Goal: Information Seeking & Learning: Learn about a topic

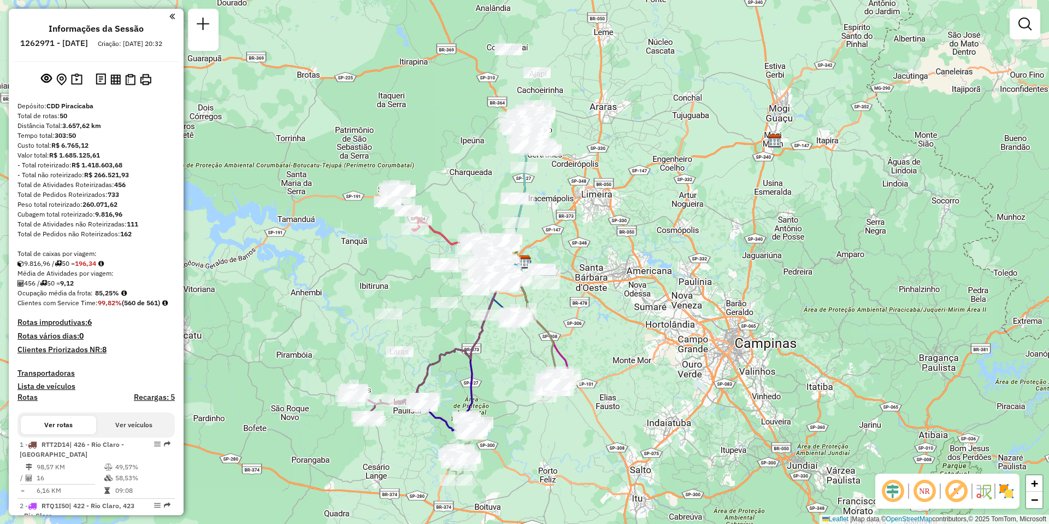
click at [933, 494] on em at bounding box center [925, 491] width 26 height 26
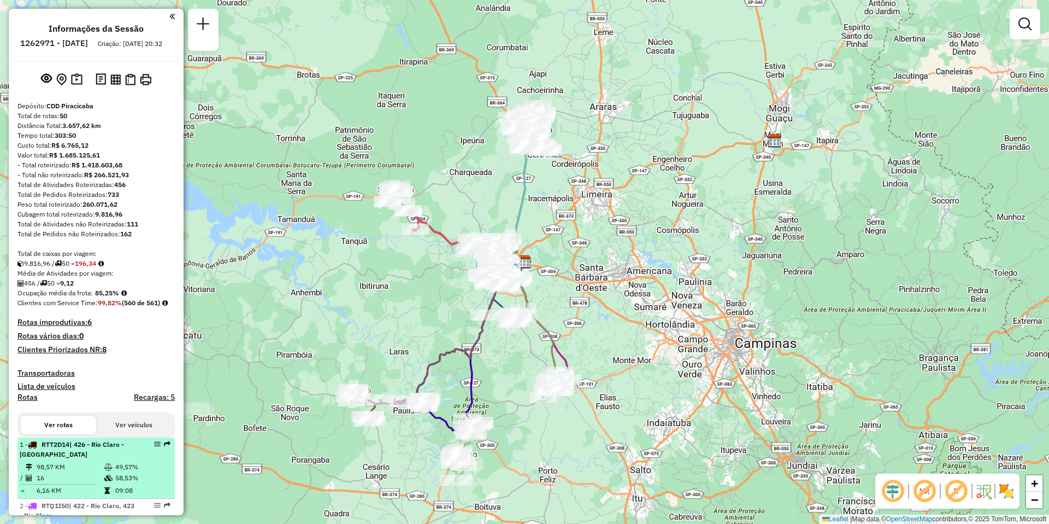
select select "**********"
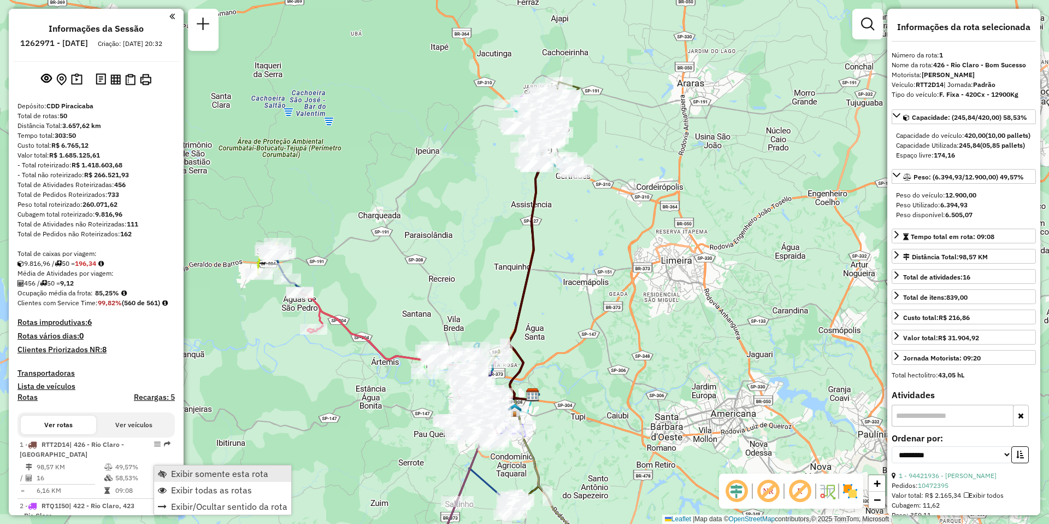
click at [232, 475] on span "Exibir somente esta rota" at bounding box center [219, 473] width 97 height 9
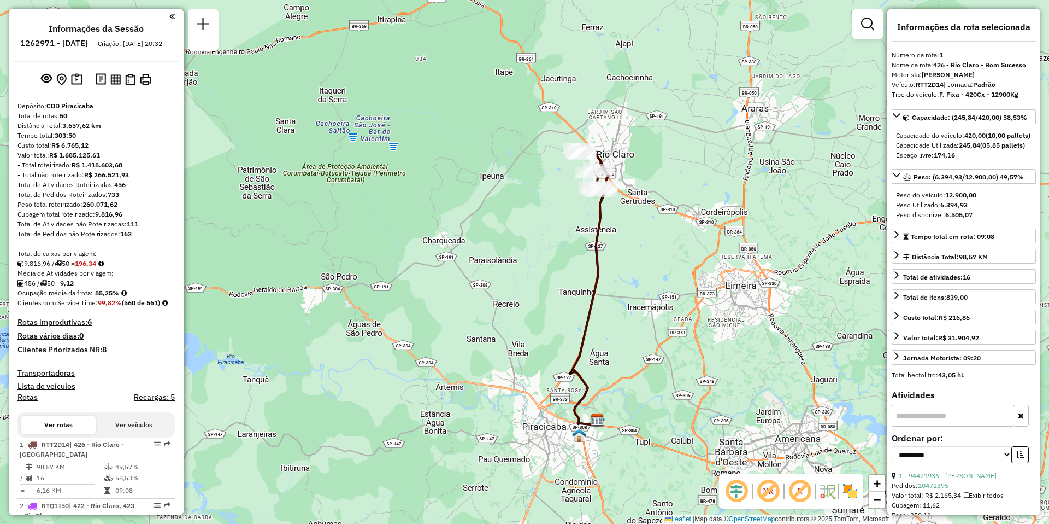
drag, startPoint x: 608, startPoint y: 339, endPoint x: 672, endPoint y: 378, distance: 74.8
click at [672, 378] on div "Janela de atendimento Grade de atendimento Capacidade Transportadoras Veículos …" at bounding box center [524, 262] width 1049 height 524
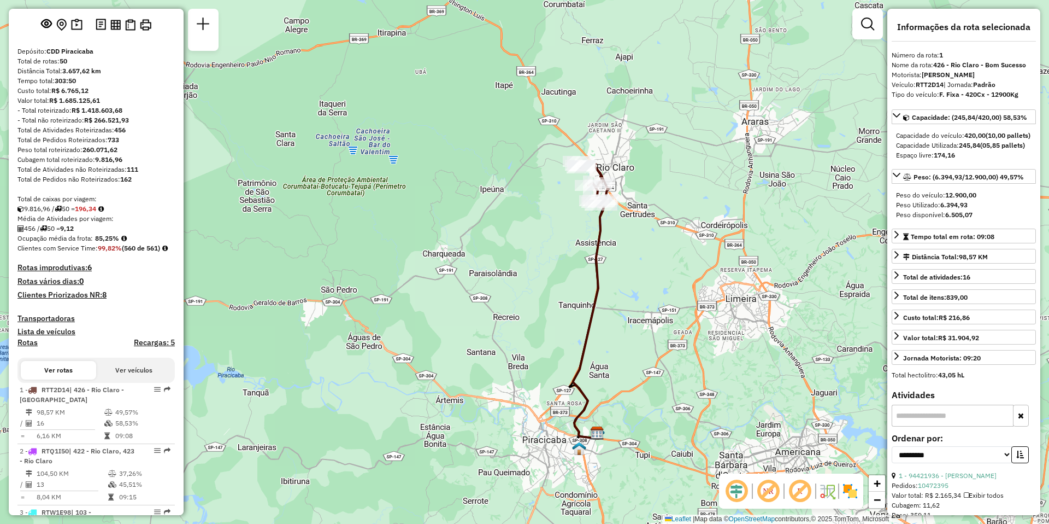
scroll to position [109, 0]
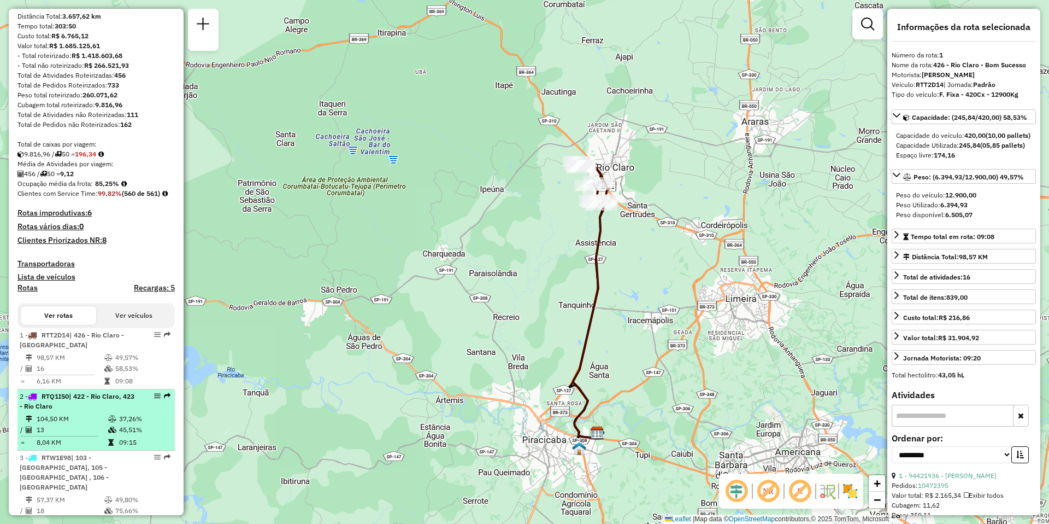
click at [56, 424] on td "104,50 KM" at bounding box center [72, 418] width 72 height 11
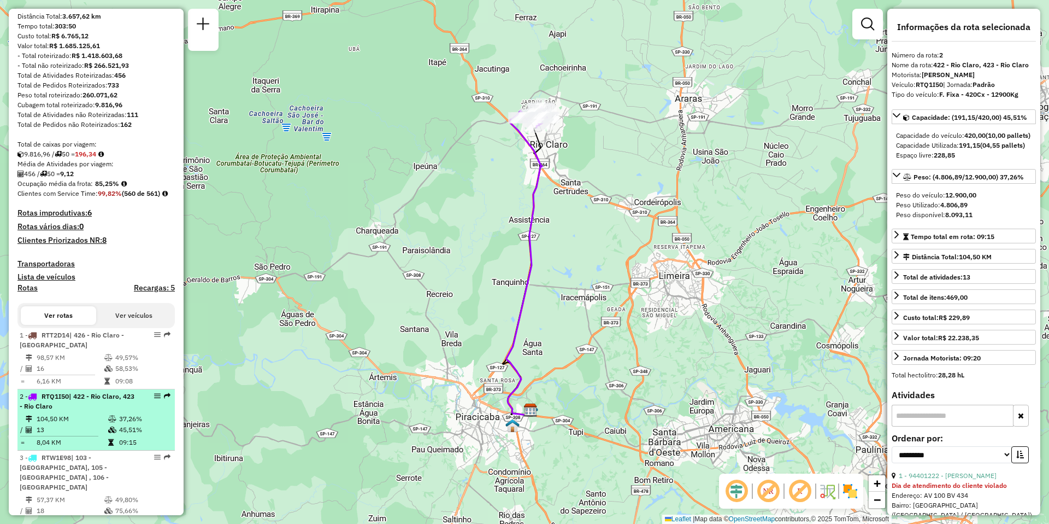
scroll to position [164, 0]
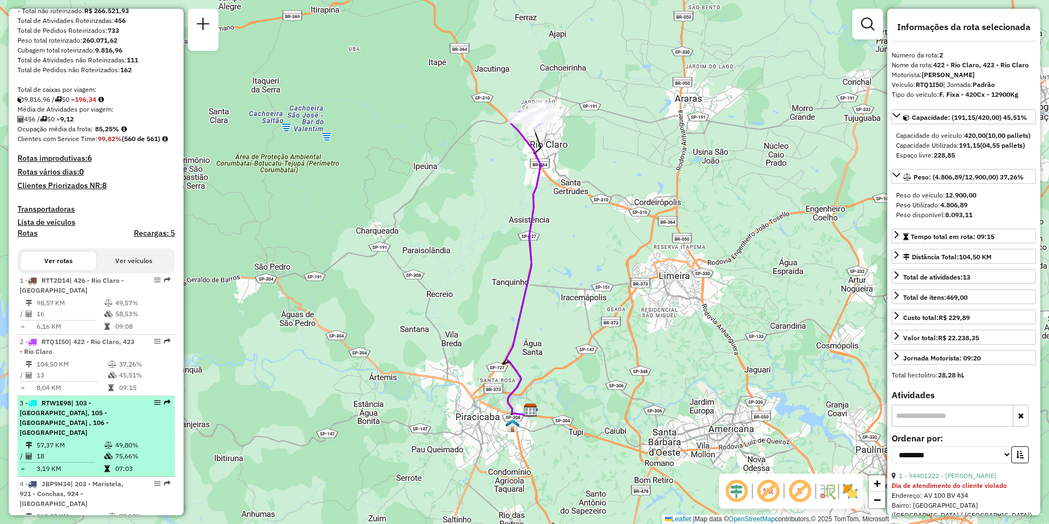
click at [65, 437] on div "3 - RTW1E98 | 103 - [GEOGRAPHIC_DATA], 105 - [GEOGRAPHIC_DATA] , 106 - [GEOGRAP…" at bounding box center [78, 417] width 116 height 39
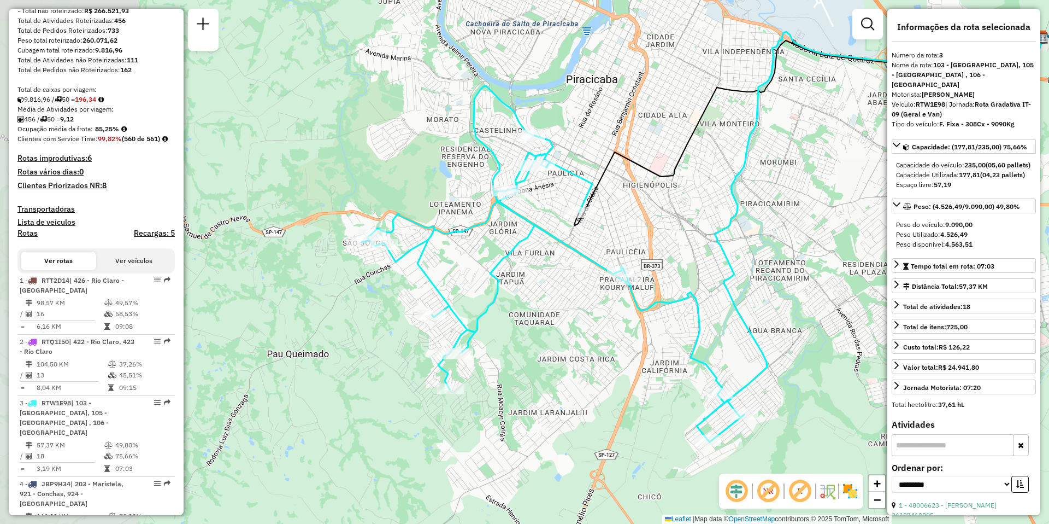
drag, startPoint x: 395, startPoint y: 390, endPoint x: 573, endPoint y: 365, distance: 179.9
click at [573, 365] on div "Janela de atendimento Grade de atendimento Capacidade Transportadoras Veículos …" at bounding box center [524, 262] width 1049 height 524
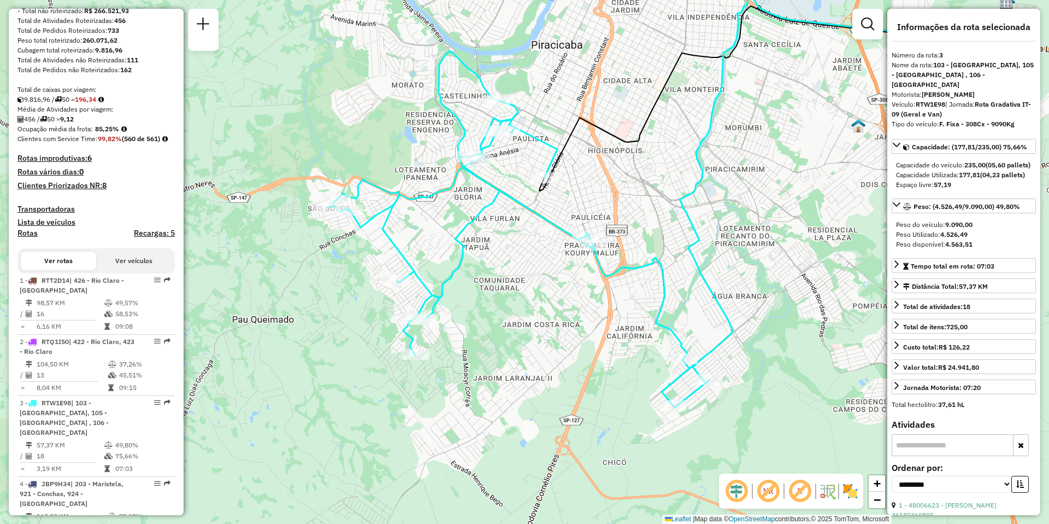
drag, startPoint x: 573, startPoint y: 365, endPoint x: 538, endPoint y: 331, distance: 49.1
click at [538, 331] on div "Janela de atendimento Grade de atendimento Capacidade Transportadoras Veículos …" at bounding box center [524, 262] width 1049 height 524
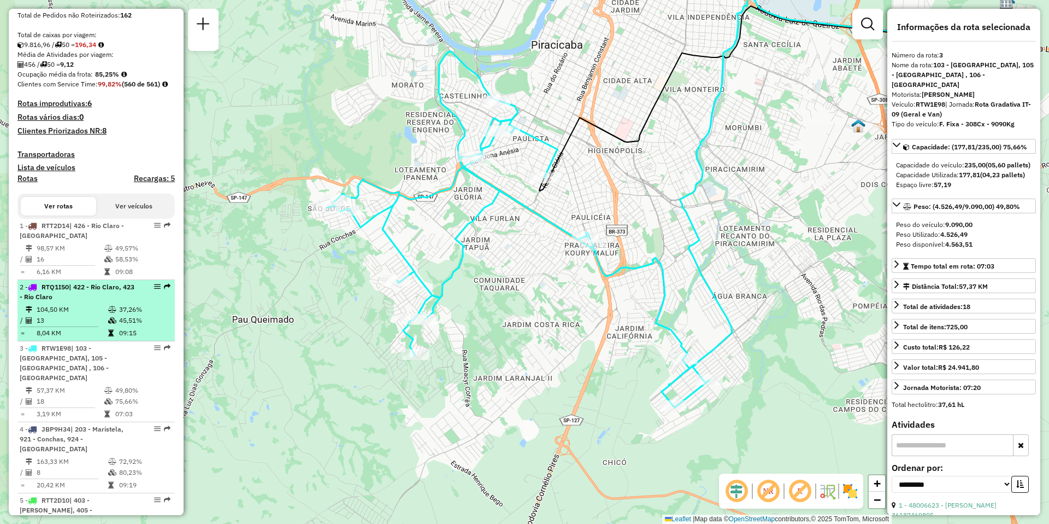
scroll to position [273, 0]
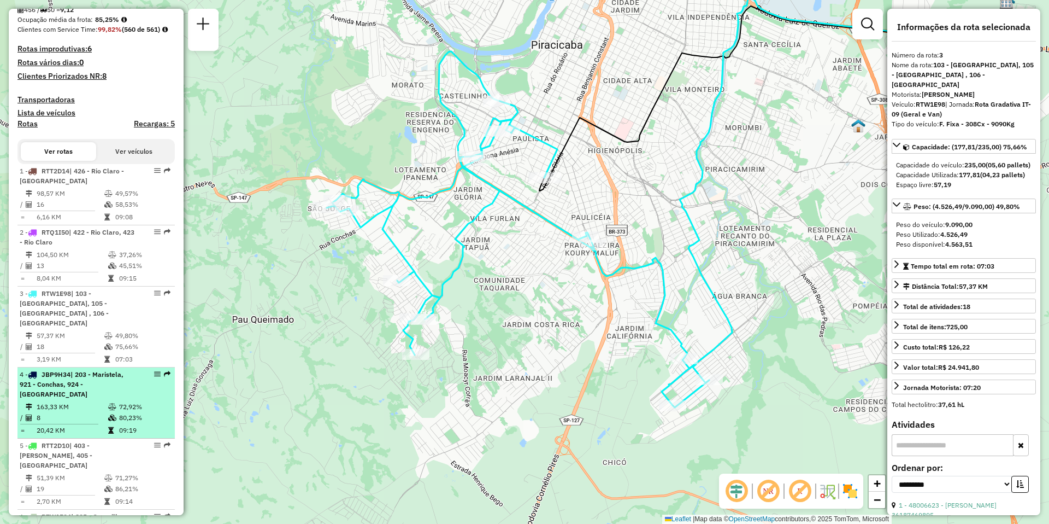
click at [65, 399] on div "4 - JBP9H34 | 203 - Maristela, 921 - Conchas, 924 - [GEOGRAPHIC_DATA]" at bounding box center [78, 384] width 116 height 30
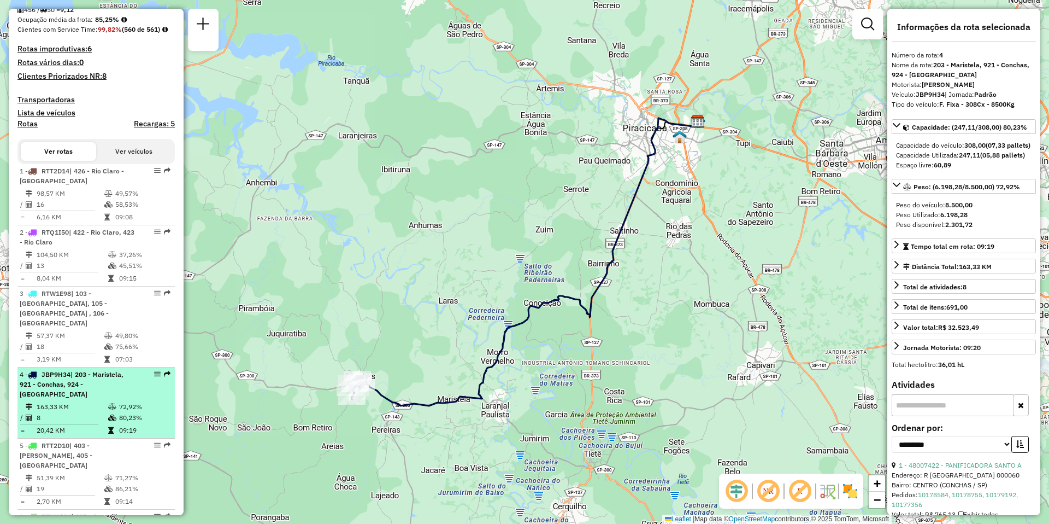
scroll to position [383, 0]
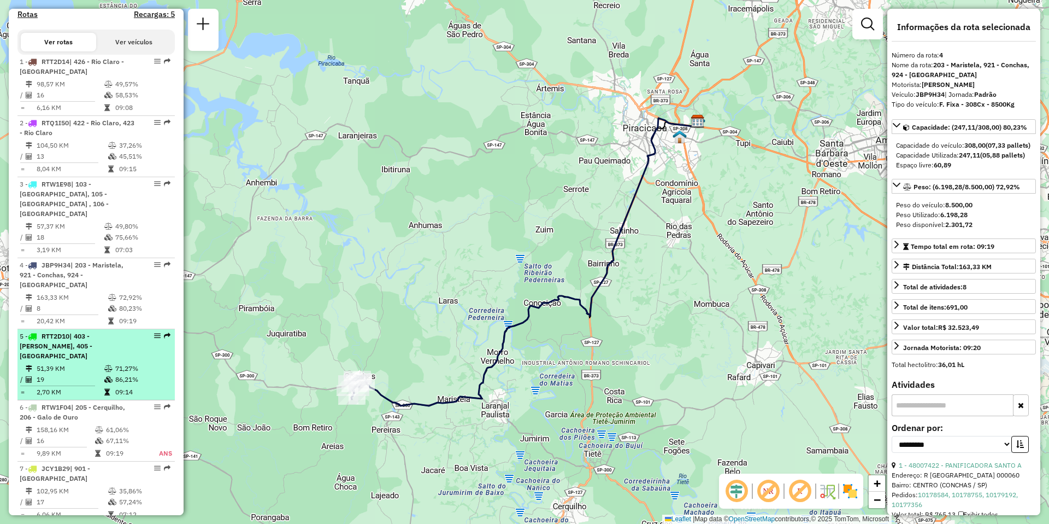
click at [61, 368] on td "51,39 KM" at bounding box center [70, 368] width 68 height 11
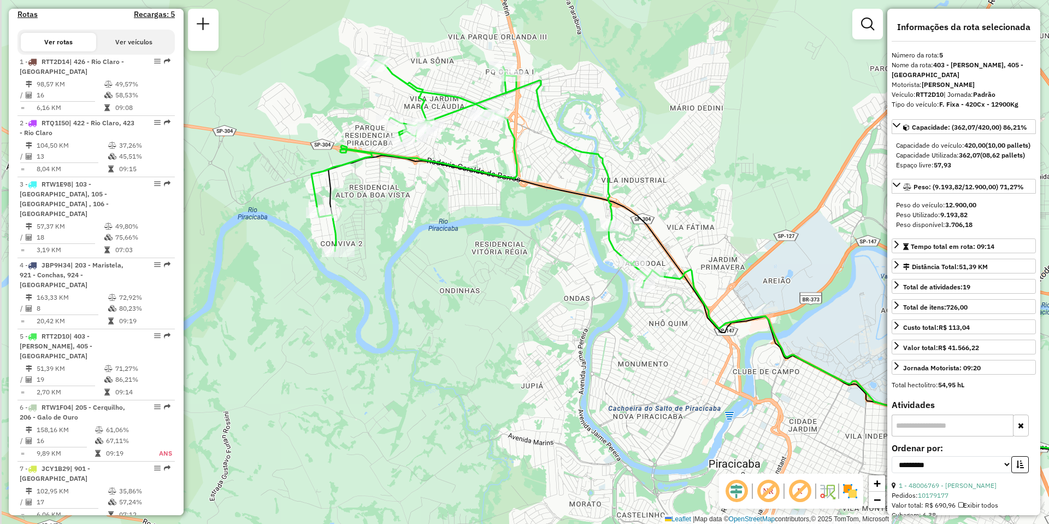
drag, startPoint x: 316, startPoint y: 355, endPoint x: 541, endPoint y: 358, distance: 224.6
click at [541, 358] on div "Janela de atendimento Grade de atendimento Capacidade Transportadoras Veículos …" at bounding box center [524, 262] width 1049 height 524
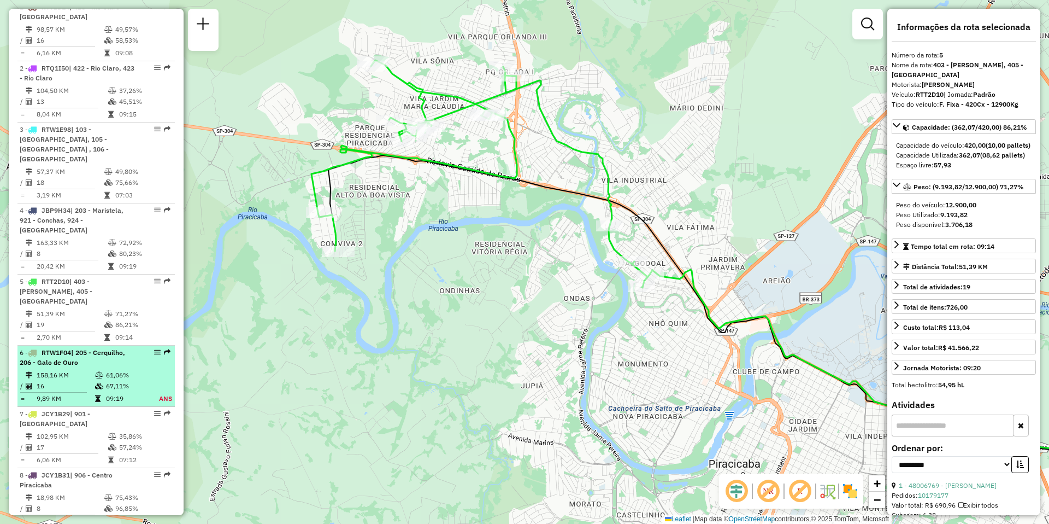
scroll to position [547, 0]
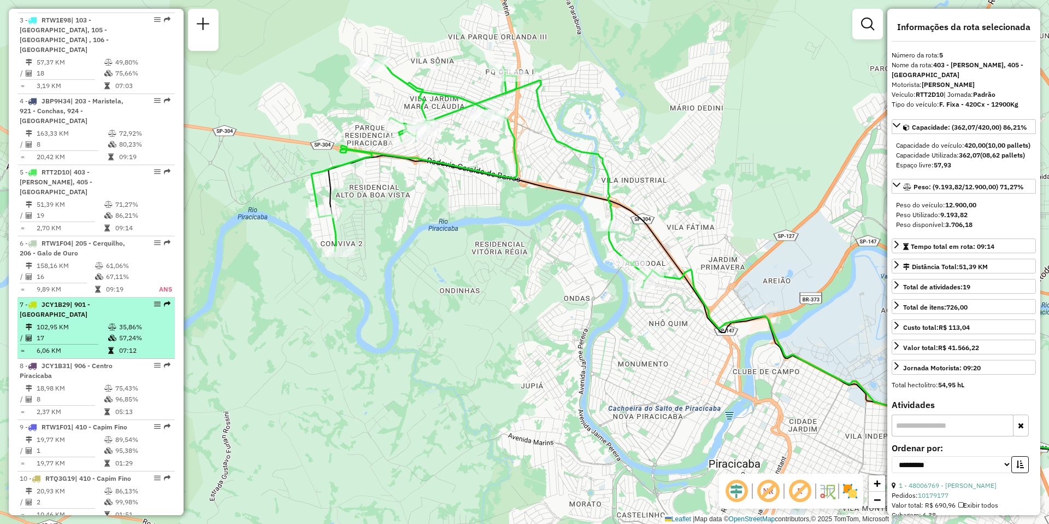
click at [113, 333] on td at bounding box center [113, 337] width 11 height 11
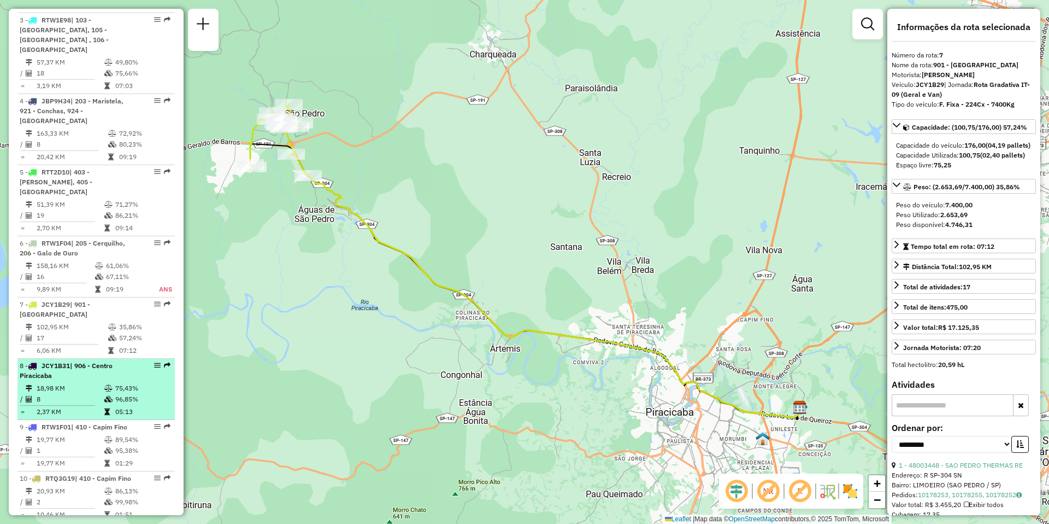
click at [80, 394] on td "8" at bounding box center [70, 399] width 68 height 11
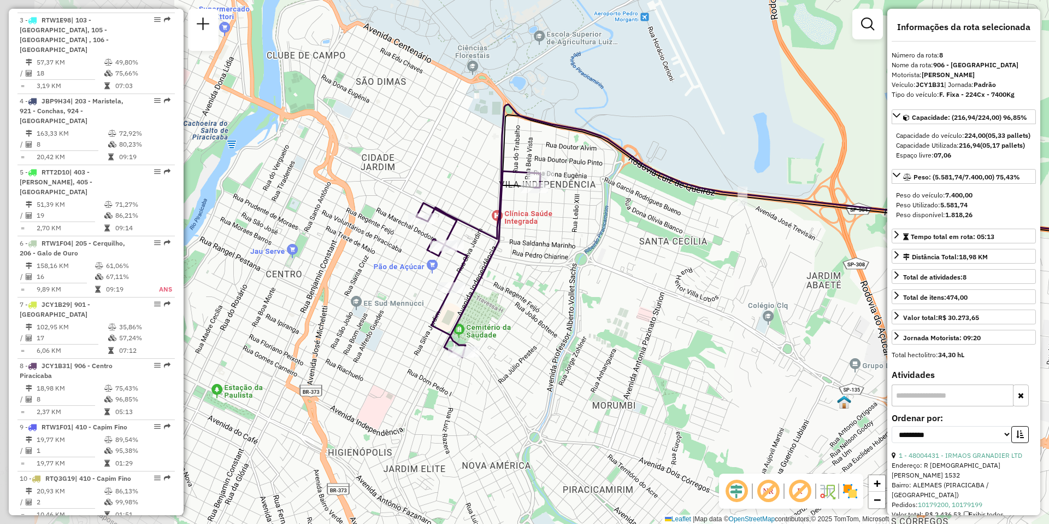
drag, startPoint x: 341, startPoint y: 361, endPoint x: 557, endPoint y: 333, distance: 218.8
click at [557, 333] on div "Janela de atendimento Grade de atendimento Capacidade Transportadoras Veículos …" at bounding box center [524, 262] width 1049 height 524
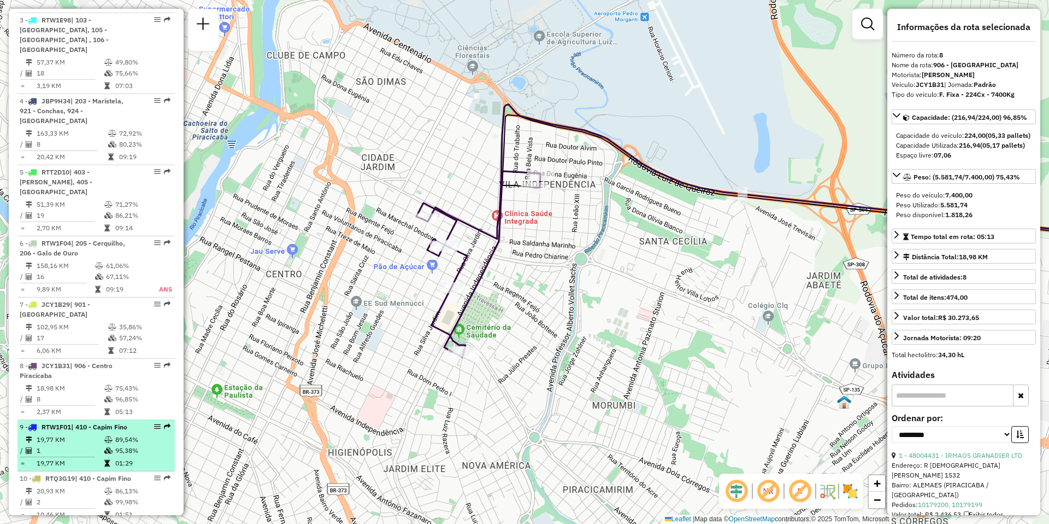
click at [53, 434] on td "19,77 KM" at bounding box center [70, 439] width 68 height 11
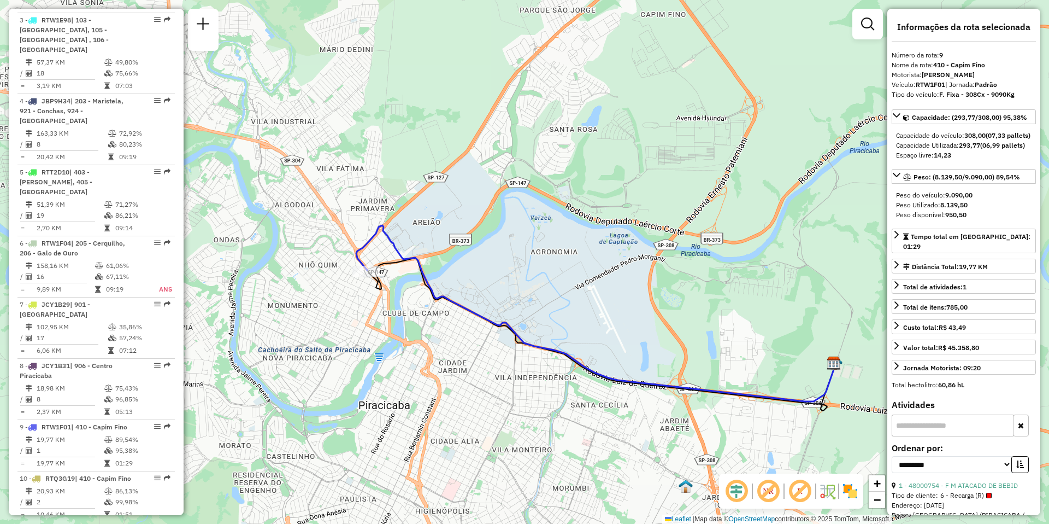
drag, startPoint x: 347, startPoint y: 388, endPoint x: 498, endPoint y: 378, distance: 151.7
click at [498, 378] on div "Janela de atendimento Grade de atendimento Capacidade Transportadoras Veículos …" at bounding box center [524, 262] width 1049 height 524
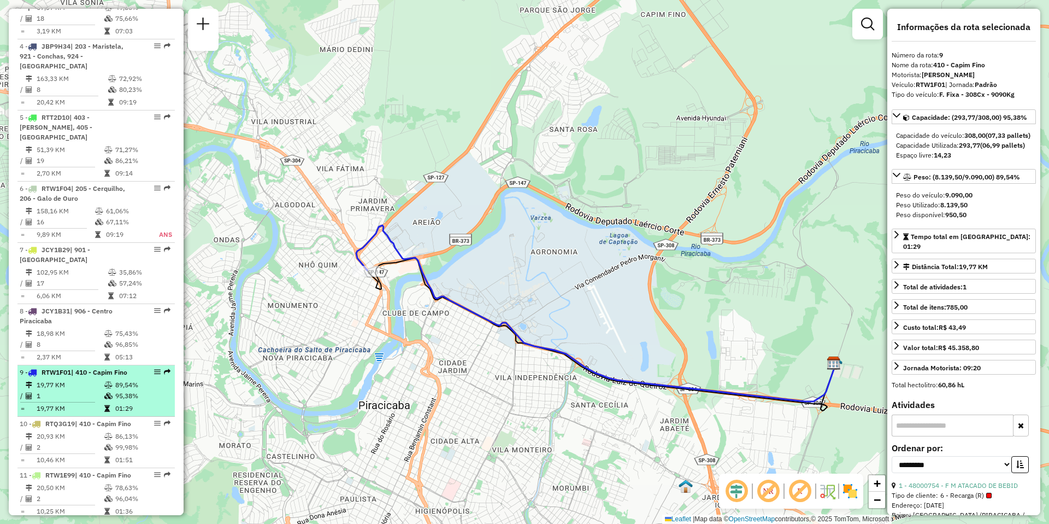
scroll to position [656, 0]
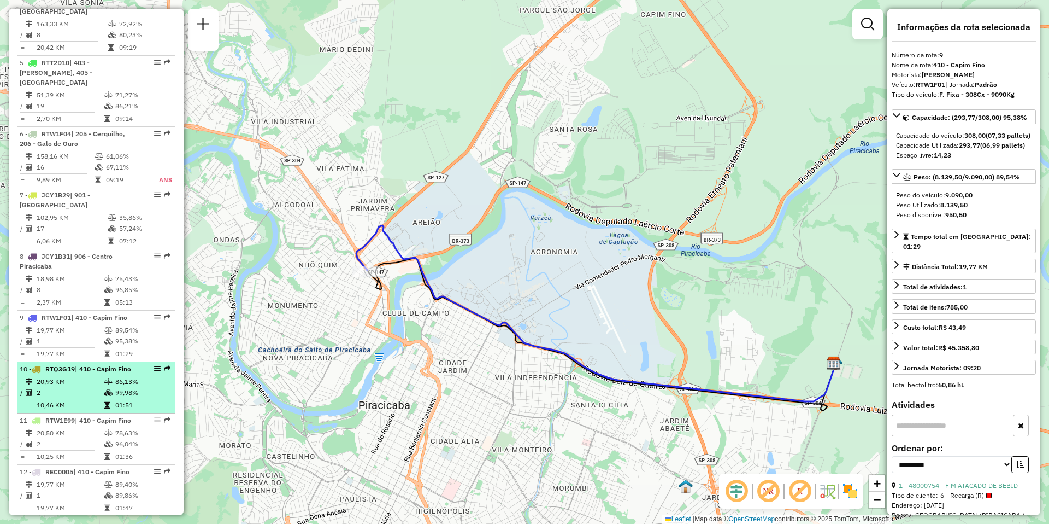
click at [71, 384] on td "20,93 KM" at bounding box center [70, 381] width 68 height 11
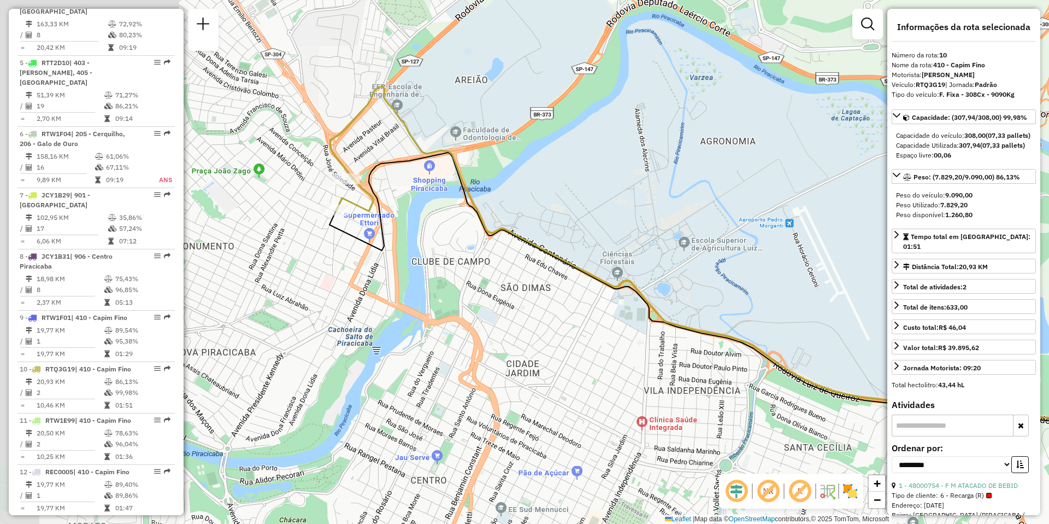
drag, startPoint x: 249, startPoint y: 390, endPoint x: 541, endPoint y: 398, distance: 292.5
click at [538, 399] on div "Janela de atendimento Grade de atendimento Capacidade Transportadoras Veículos …" at bounding box center [524, 262] width 1049 height 524
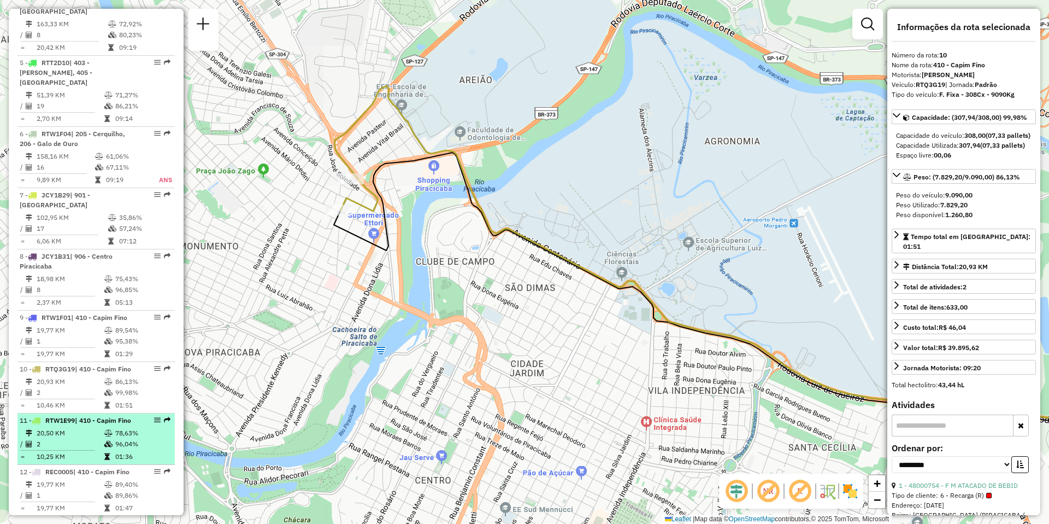
click at [77, 449] on td "2" at bounding box center [70, 443] width 68 height 11
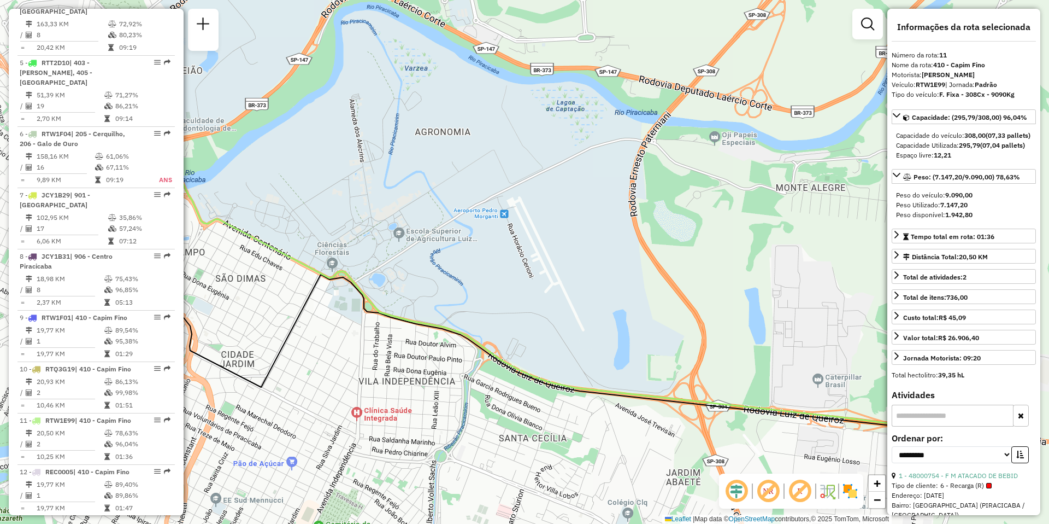
drag, startPoint x: 401, startPoint y: 377, endPoint x: 595, endPoint y: 319, distance: 202.6
click at [594, 319] on div "Janela de atendimento Grade de atendimento Capacidade Transportadoras Veículos …" at bounding box center [524, 262] width 1049 height 524
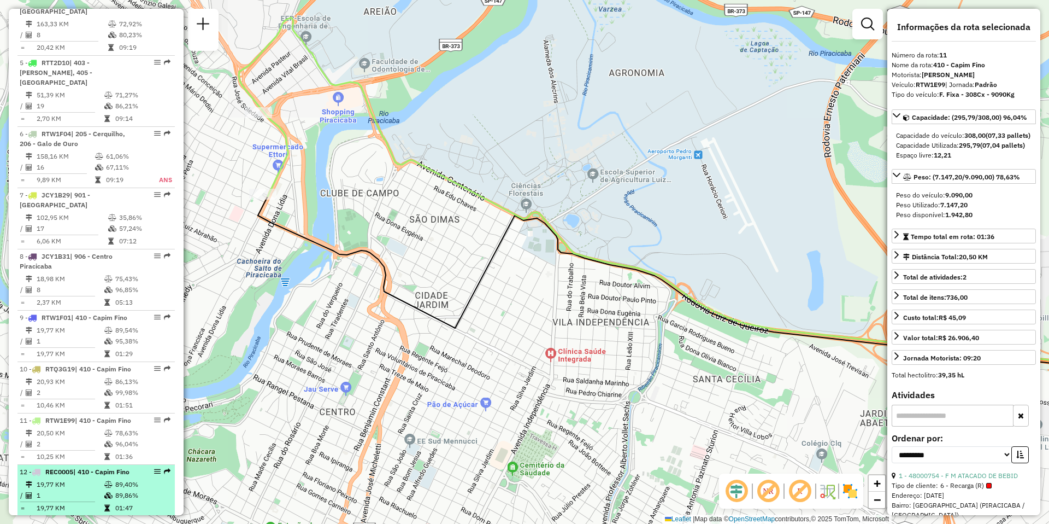
click at [73, 490] on td "19,77 KM" at bounding box center [70, 484] width 68 height 11
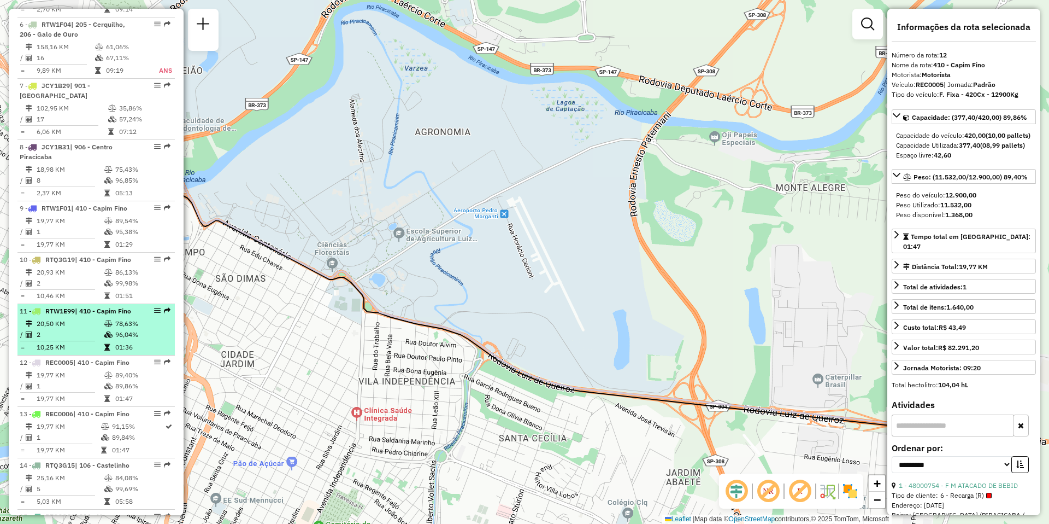
scroll to position [820, 0]
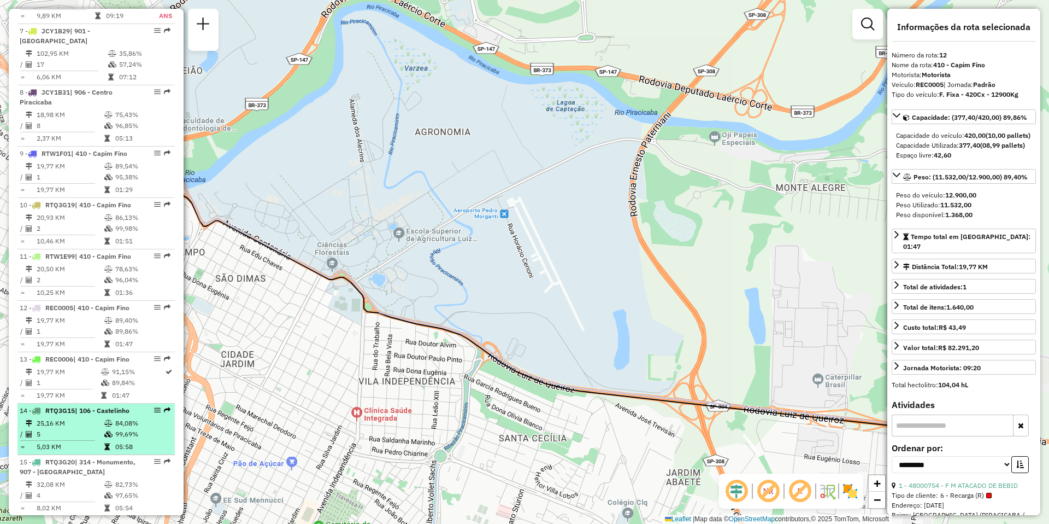
click at [87, 428] on td "25,16 KM" at bounding box center [70, 423] width 68 height 11
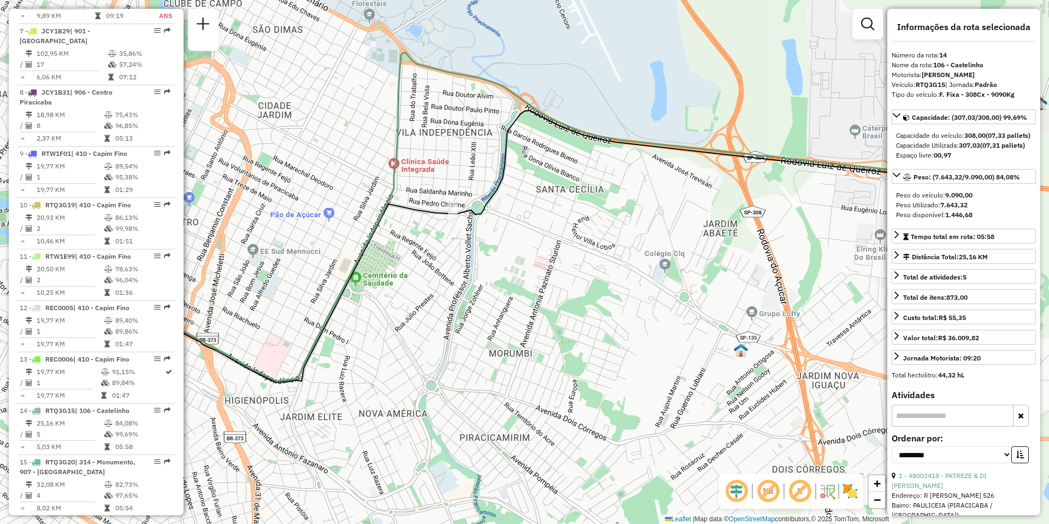
drag, startPoint x: 326, startPoint y: 375, endPoint x: 560, endPoint y: 300, distance: 246.0
click at [560, 300] on div "Janela de atendimento Grade de atendimento Capacidade Transportadoras Veículos …" at bounding box center [524, 262] width 1049 height 524
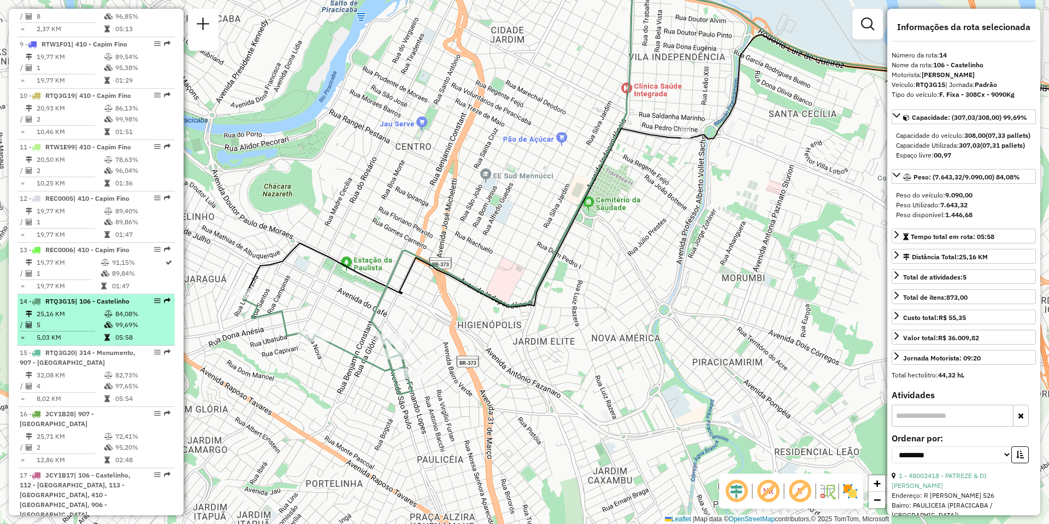
scroll to position [984, 0]
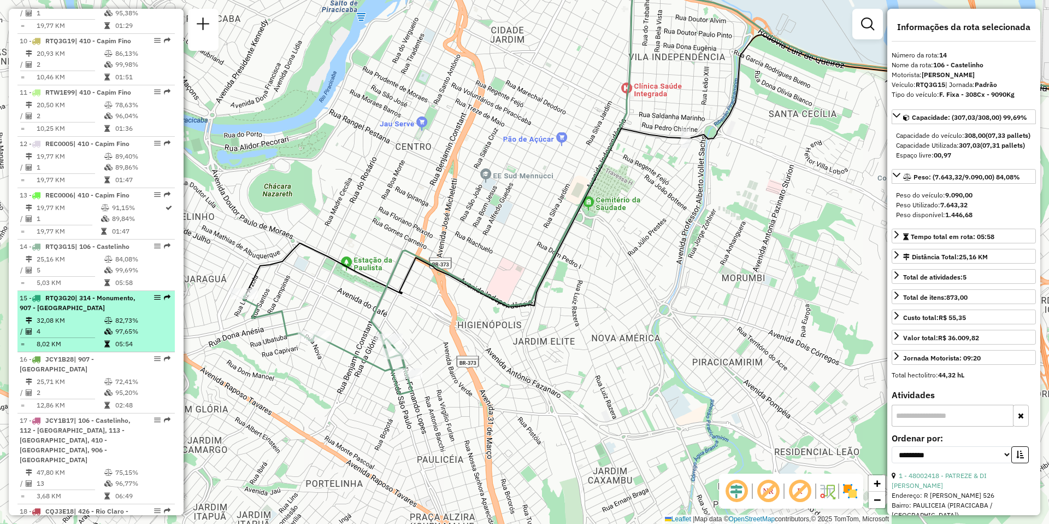
click at [58, 326] on td "32,08 KM" at bounding box center [70, 320] width 68 height 11
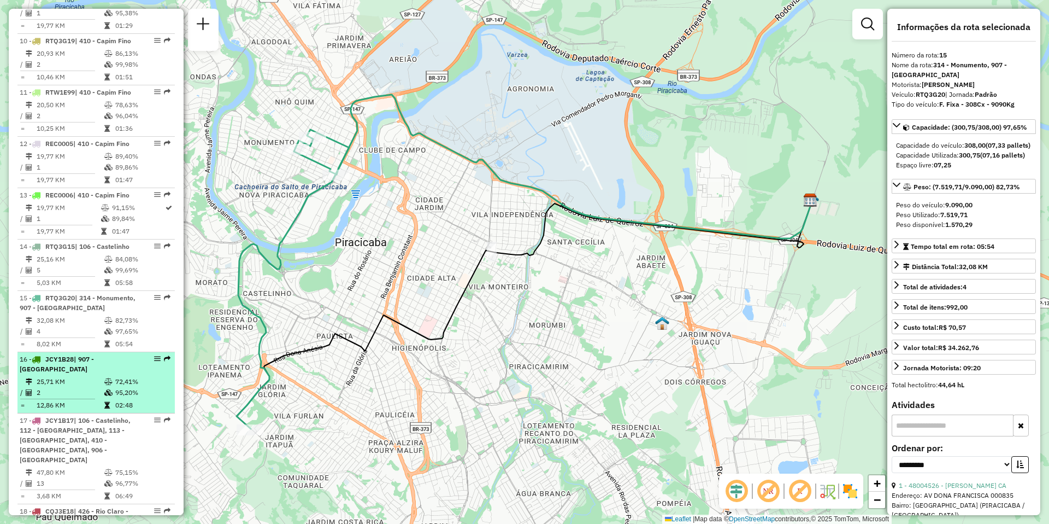
click at [69, 393] on td "2" at bounding box center [70, 392] width 68 height 11
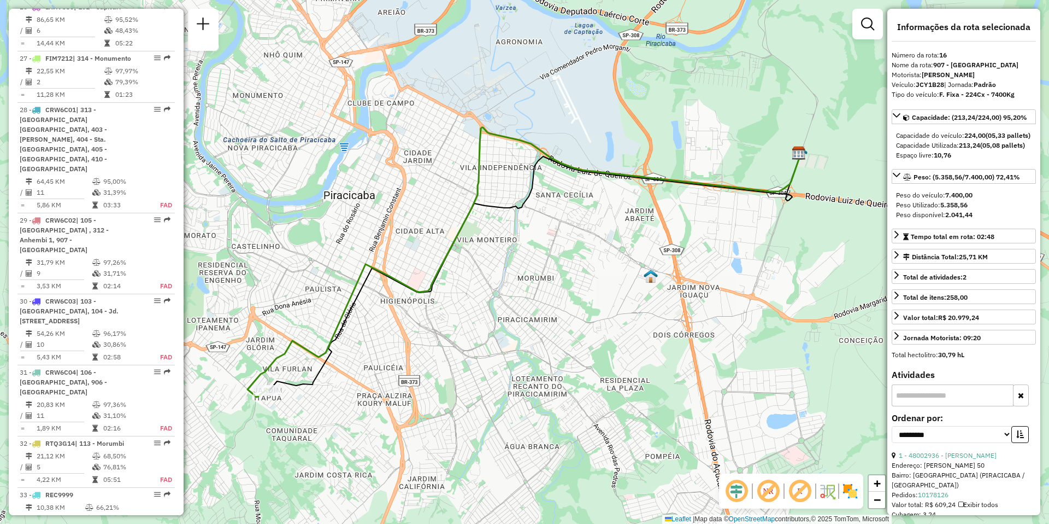
scroll to position [2077, 0]
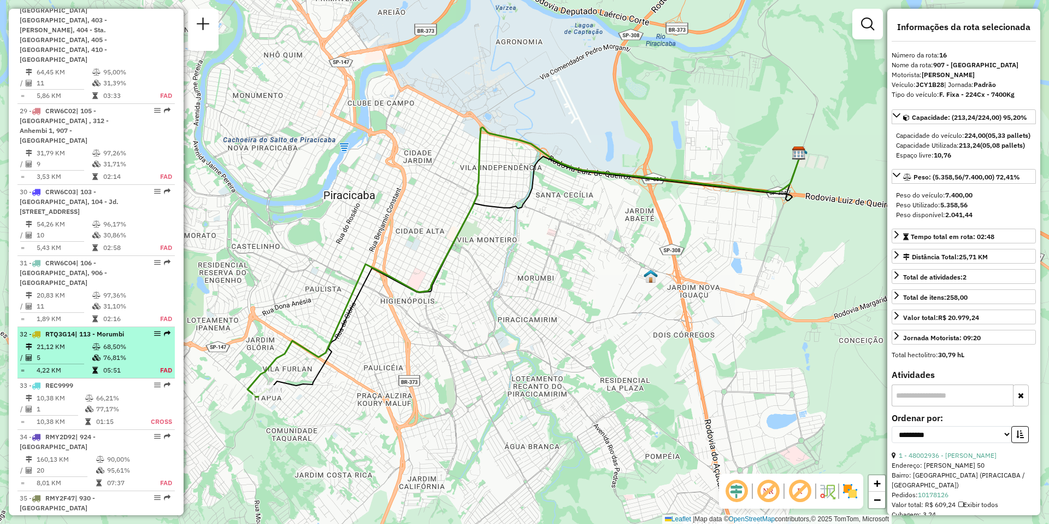
click at [64, 352] on td "5" at bounding box center [64, 357] width 56 height 11
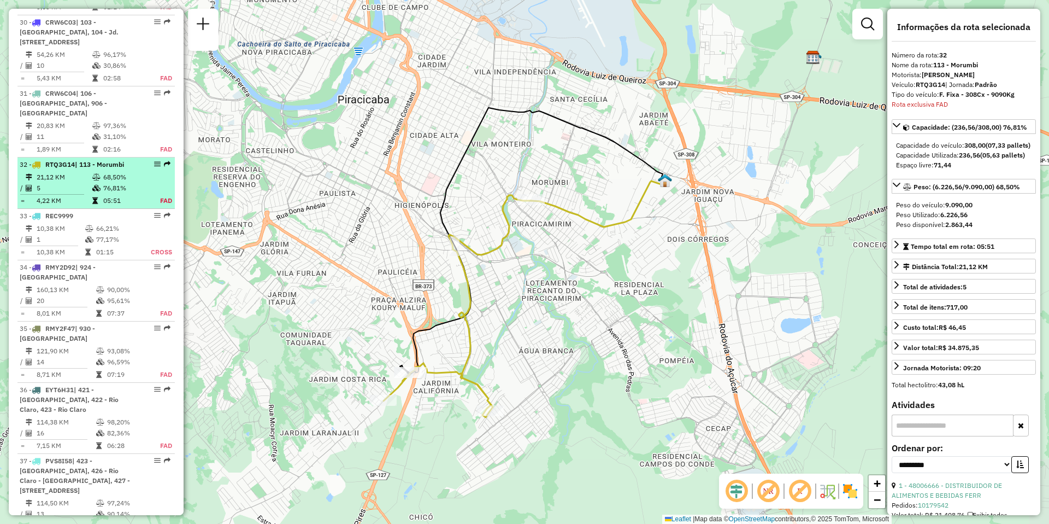
scroll to position [2336, 0]
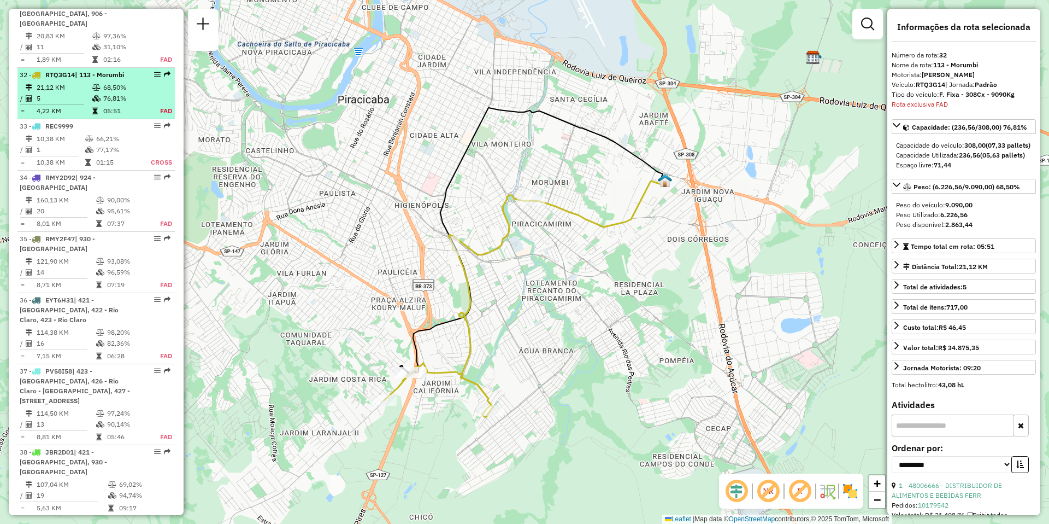
click at [79, 104] on hr at bounding box center [52, 104] width 64 height 1
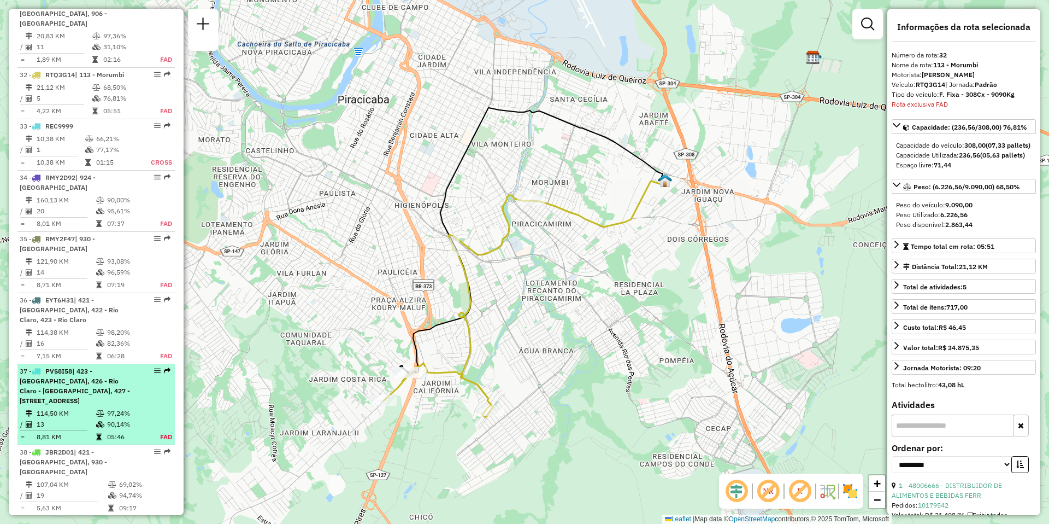
scroll to position [2391, 0]
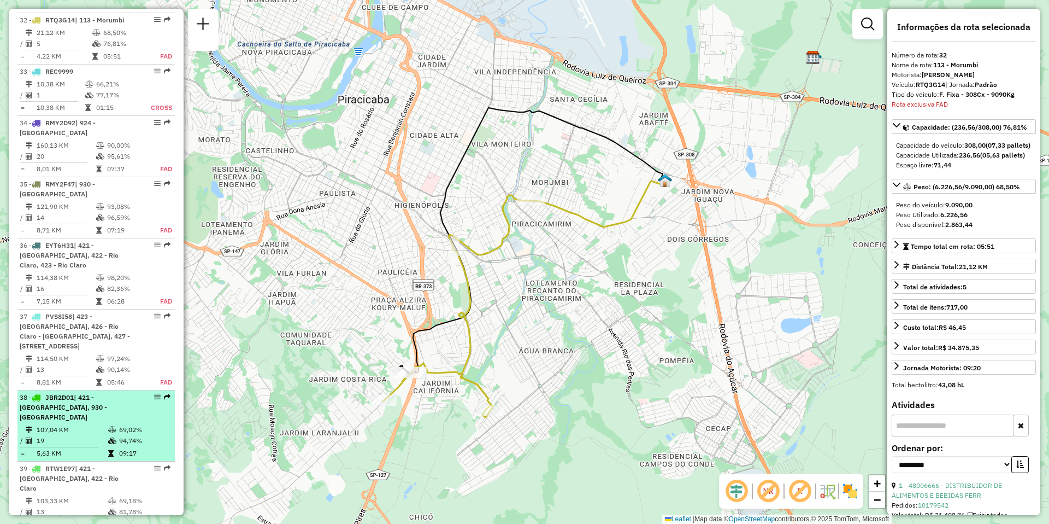
click at [67, 424] on td "107,04 KM" at bounding box center [72, 429] width 72 height 11
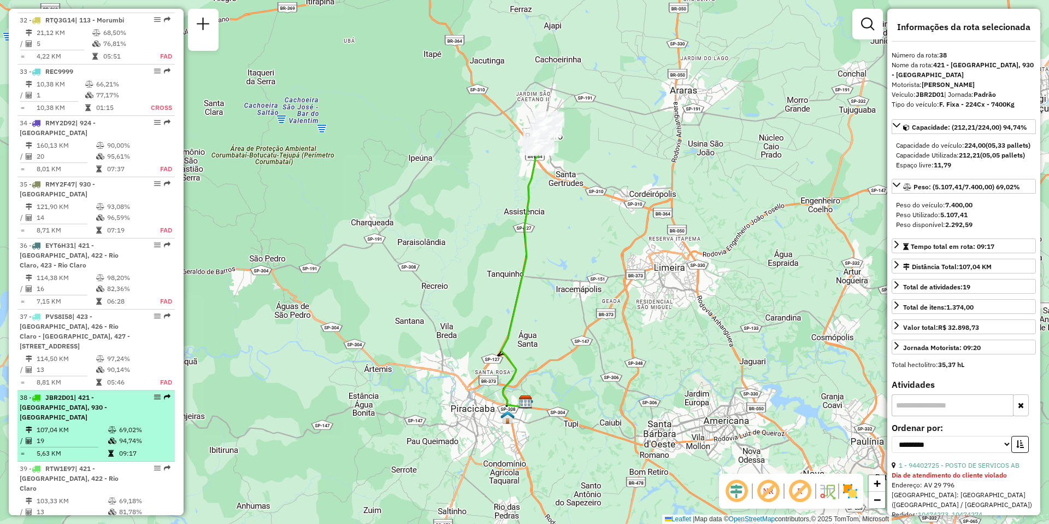
click at [69, 390] on li "38 - JBR2D01 | 421 - [GEOGRAPHIC_DATA], 930 - [GEOGRAPHIC_DATA] 107,04 KM 69,02…" at bounding box center [95, 425] width 157 height 71
click at [87, 424] on td "107,04 KM" at bounding box center [72, 429] width 72 height 11
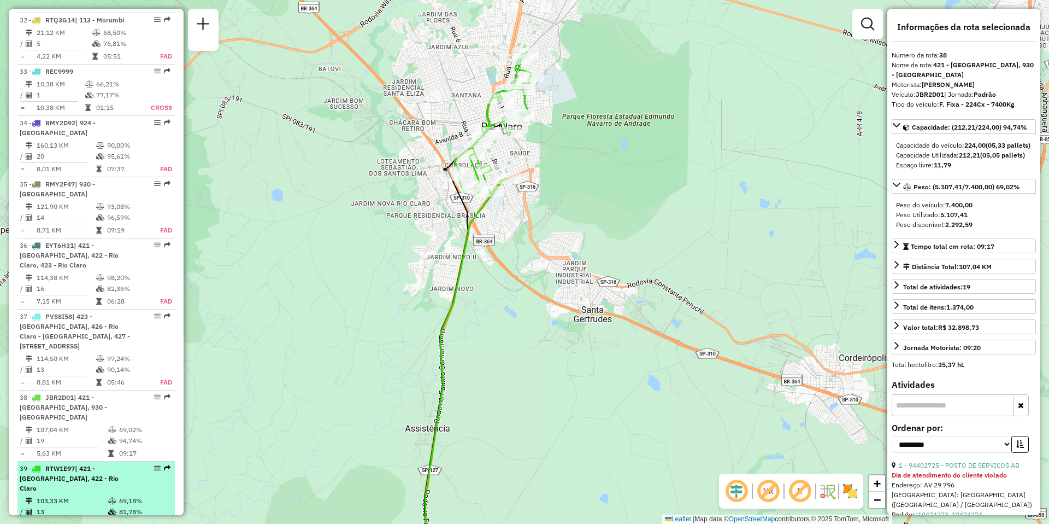
click at [77, 495] on td "103,33 KM" at bounding box center [72, 500] width 72 height 11
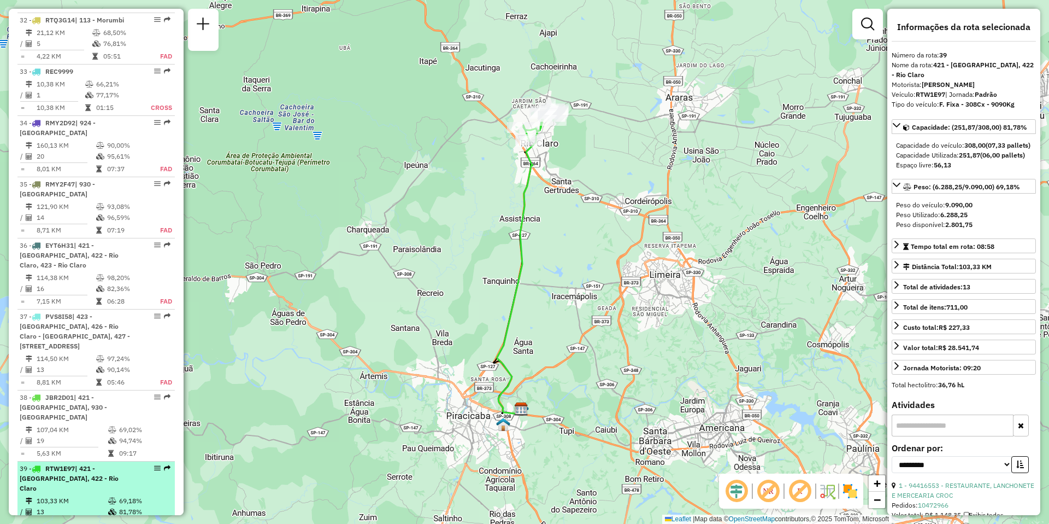
scroll to position [2445, 0]
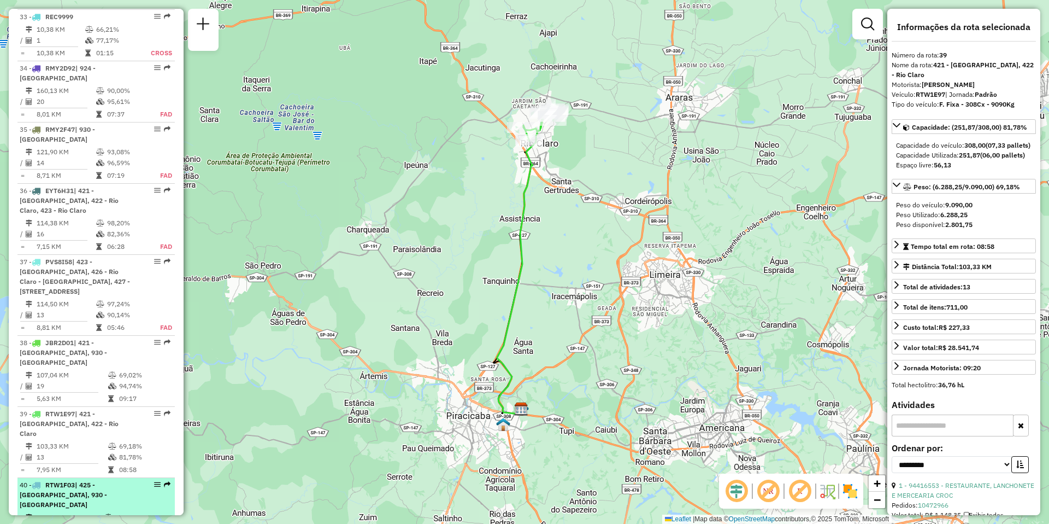
click at [67, 480] on span "| 425 - [GEOGRAPHIC_DATA], 930 - [GEOGRAPHIC_DATA]" at bounding box center [63, 494] width 87 height 28
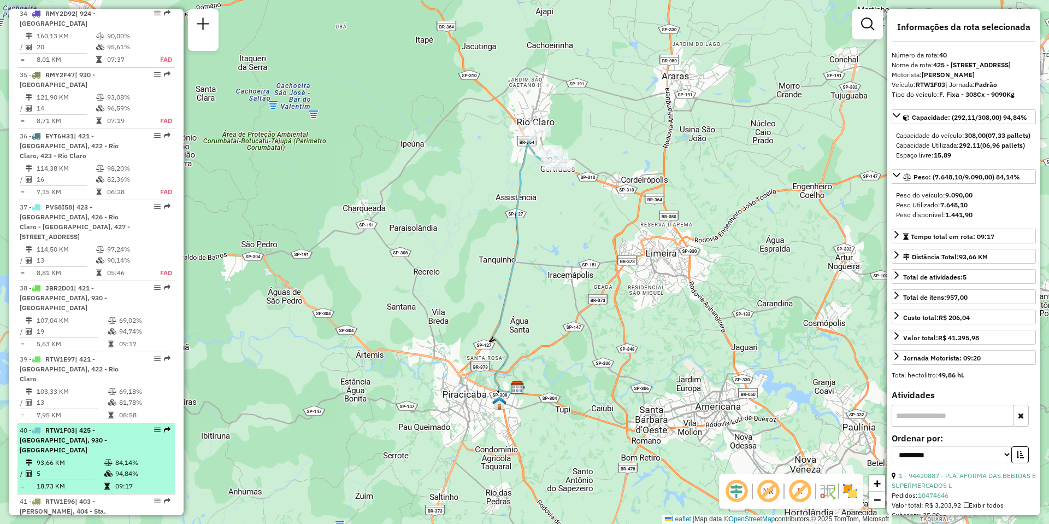
scroll to position [2555, 0]
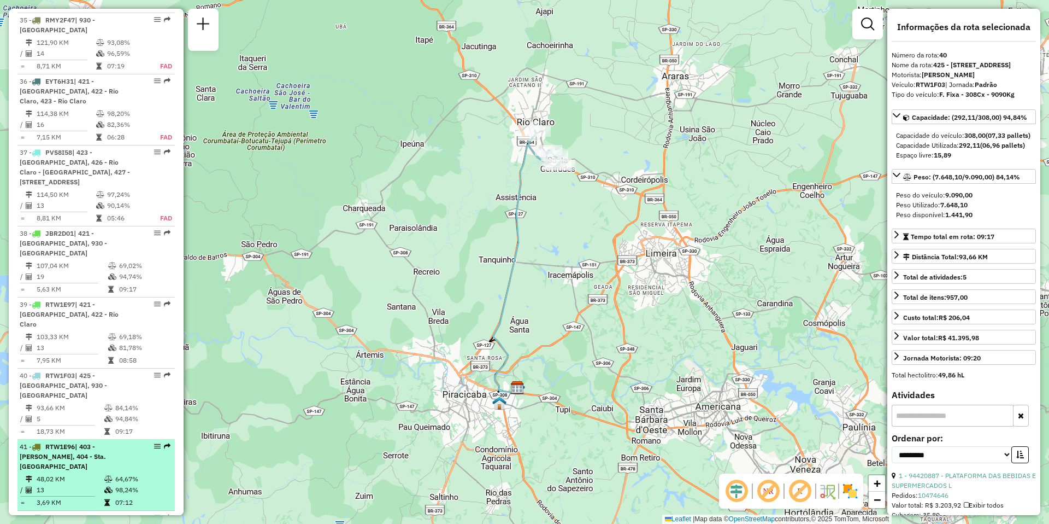
click at [75, 484] on td "13" at bounding box center [70, 489] width 68 height 11
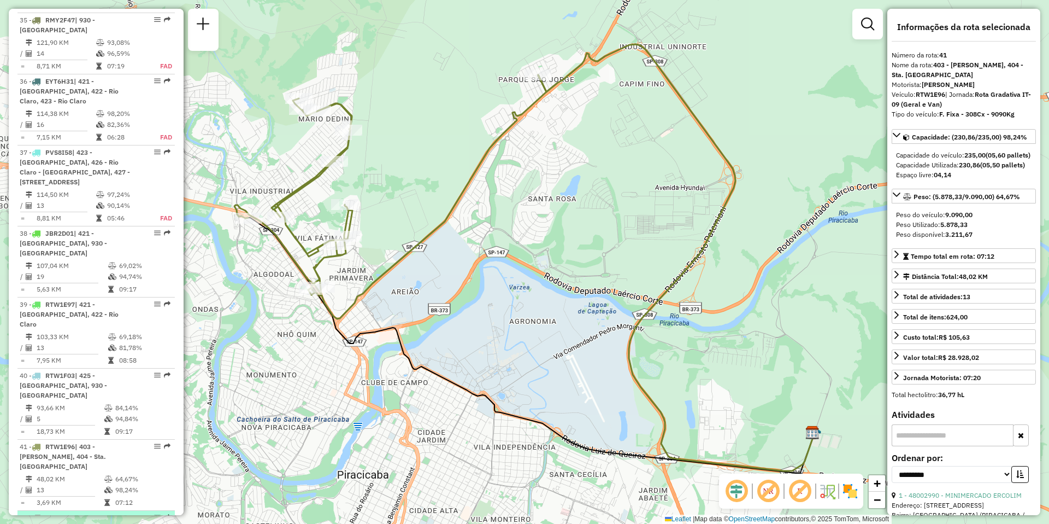
click at [80, 523] on td "165,91 KM" at bounding box center [70, 530] width 68 height 11
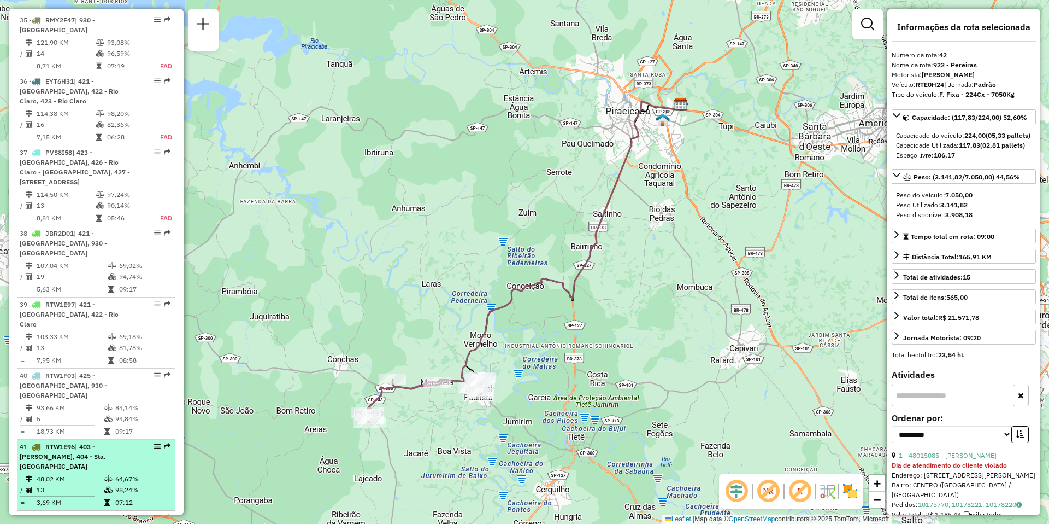
scroll to position [2664, 0]
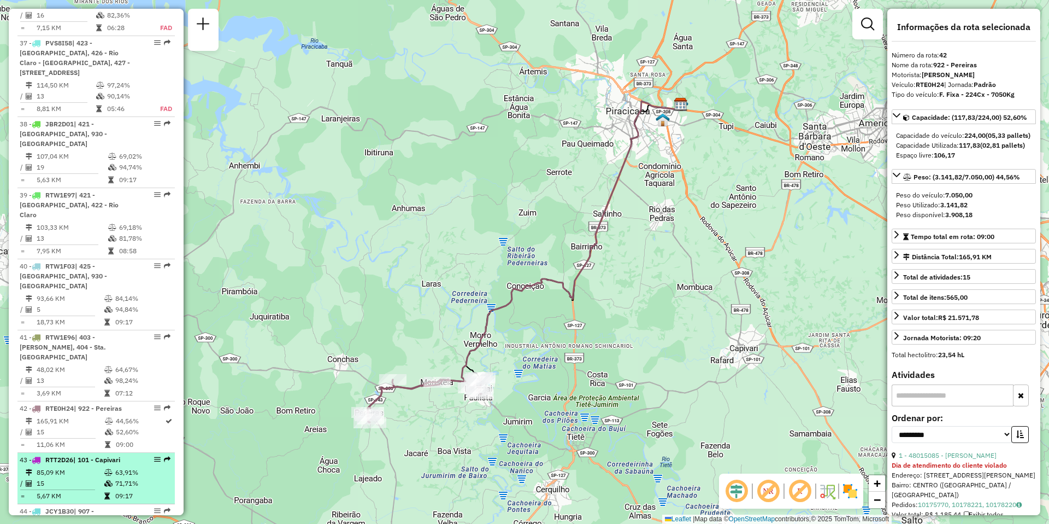
click at [53, 478] on td "15" at bounding box center [70, 483] width 68 height 11
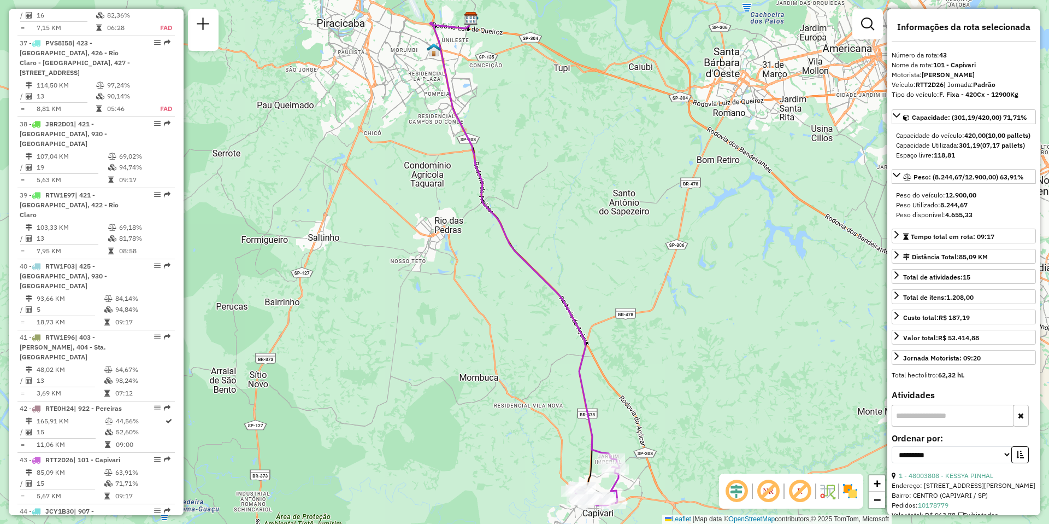
drag, startPoint x: 457, startPoint y: 385, endPoint x: 431, endPoint y: 184, distance: 202.8
click at [432, 188] on div "Janela de atendimento Grade de atendimento Capacidade Transportadoras Veículos …" at bounding box center [524, 262] width 1049 height 524
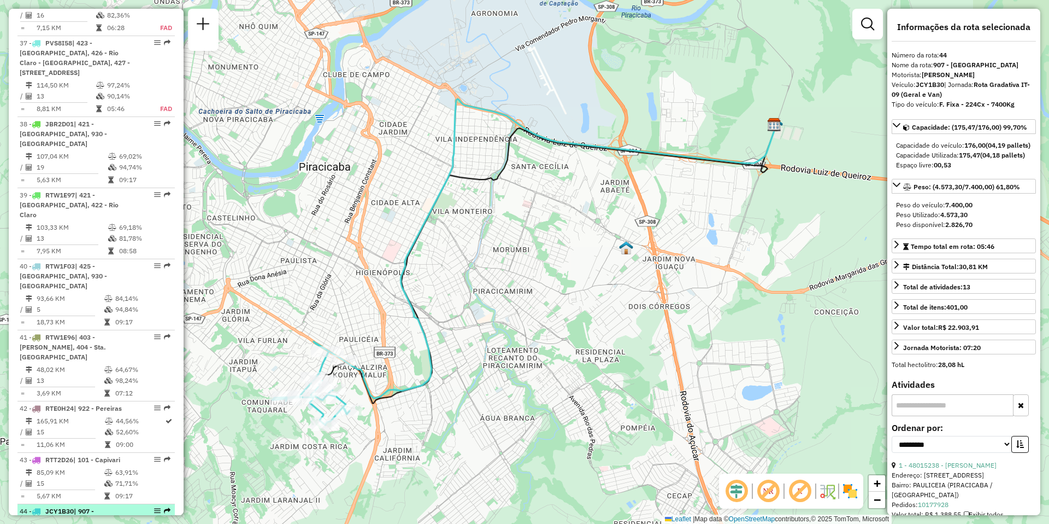
scroll to position [2773, 0]
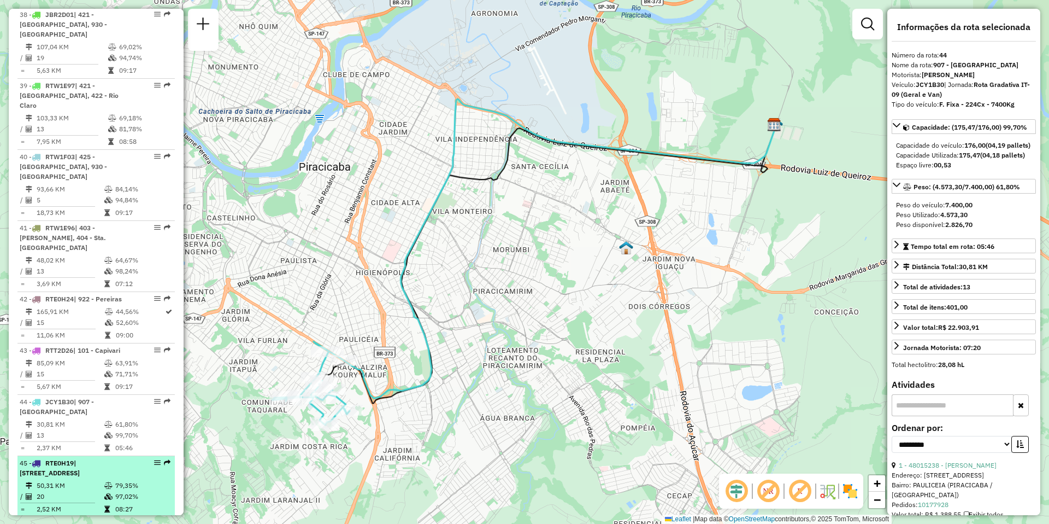
click at [48, 459] on span "| [STREET_ADDRESS]" at bounding box center [50, 468] width 60 height 18
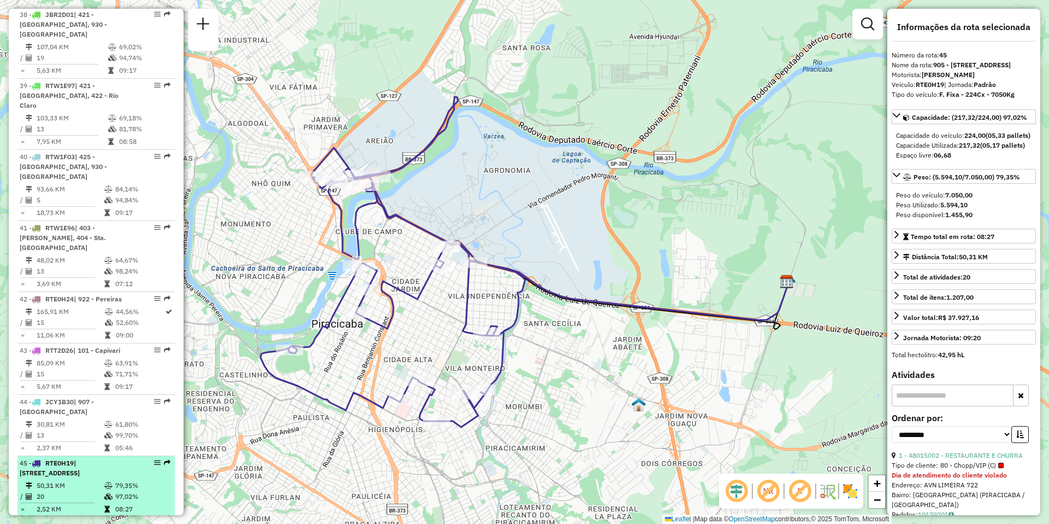
scroll to position [2828, 0]
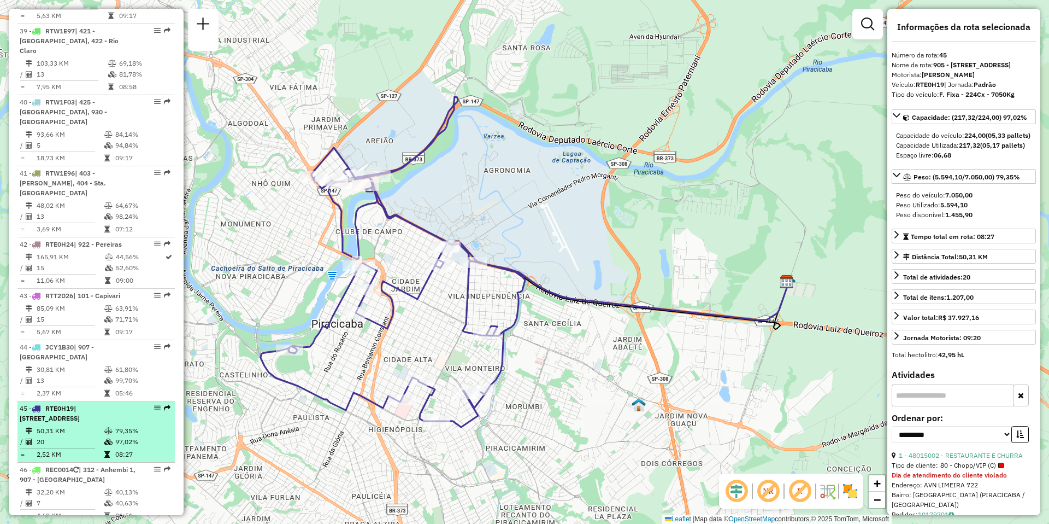
click at [68, 462] on li "46 - REC0014 | 312 - Anhembi 1, 907 - [GEOGRAPHIC_DATA] 32,20 KM 40,13% / 7 40,…" at bounding box center [95, 492] width 157 height 61
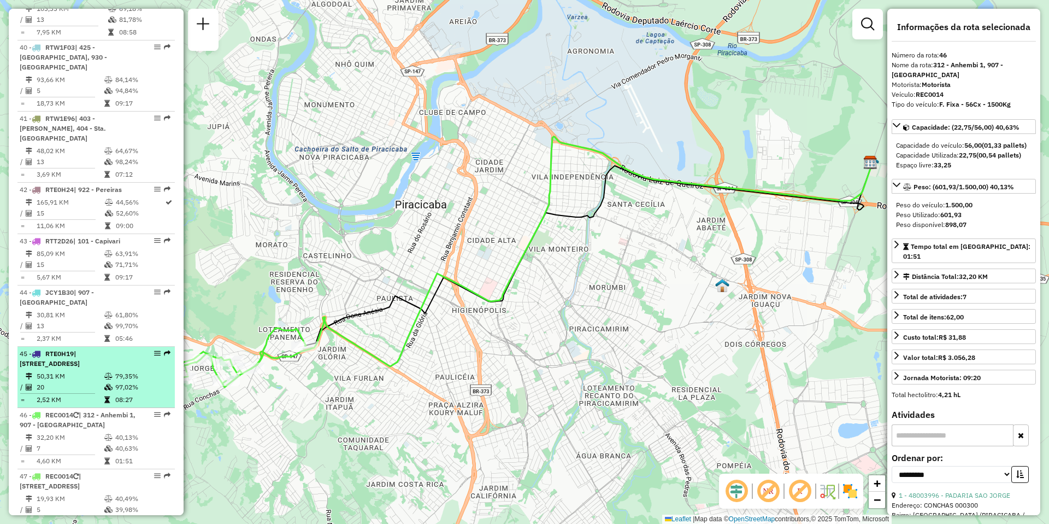
scroll to position [2937, 0]
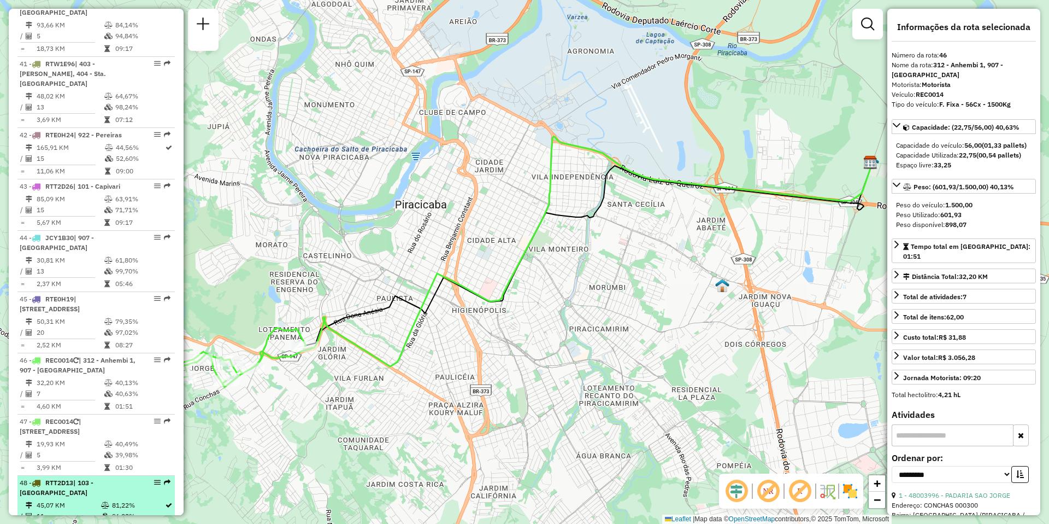
click at [75, 500] on td "45,07 KM" at bounding box center [68, 505] width 64 height 11
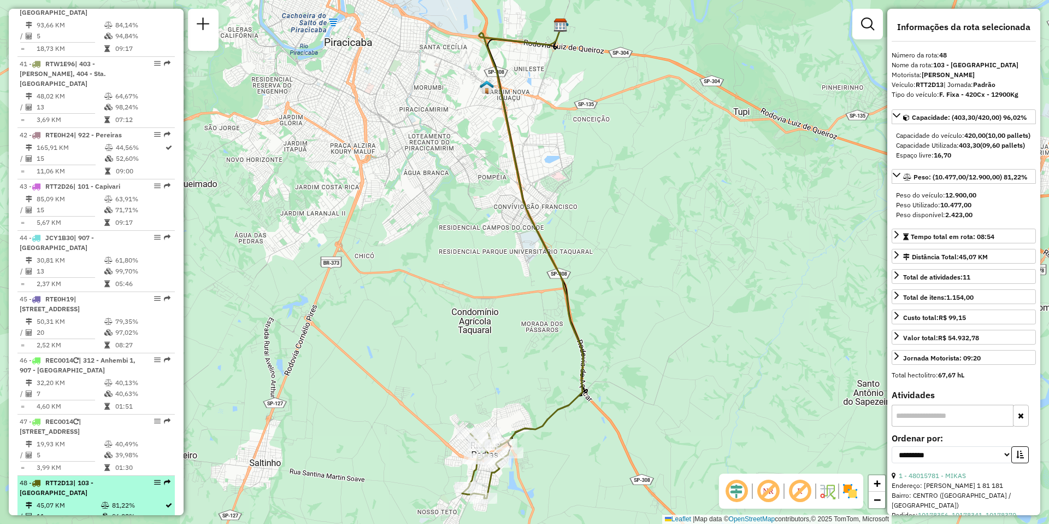
scroll to position [2992, 0]
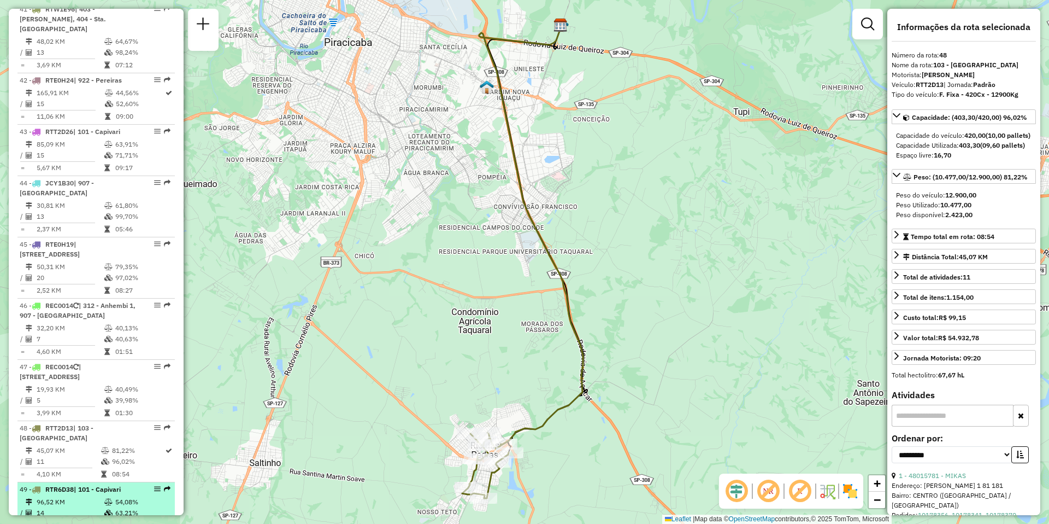
click at [76, 507] on td "14" at bounding box center [70, 512] width 68 height 11
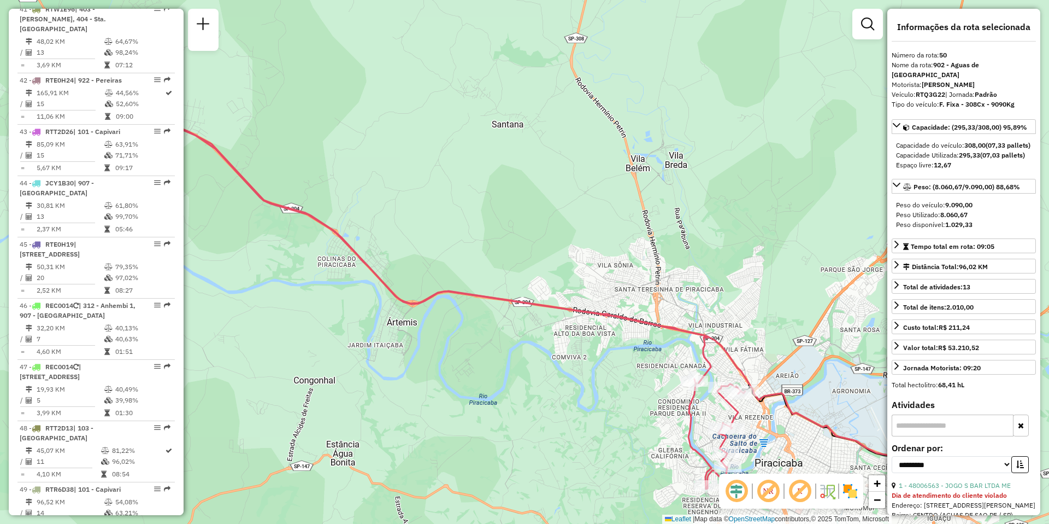
drag, startPoint x: 292, startPoint y: 290, endPoint x: 567, endPoint y: 327, distance: 277.4
click at [527, 327] on div "Janela de atendimento Grade de atendimento Capacidade Transportadoras Veículos …" at bounding box center [524, 262] width 1049 height 524
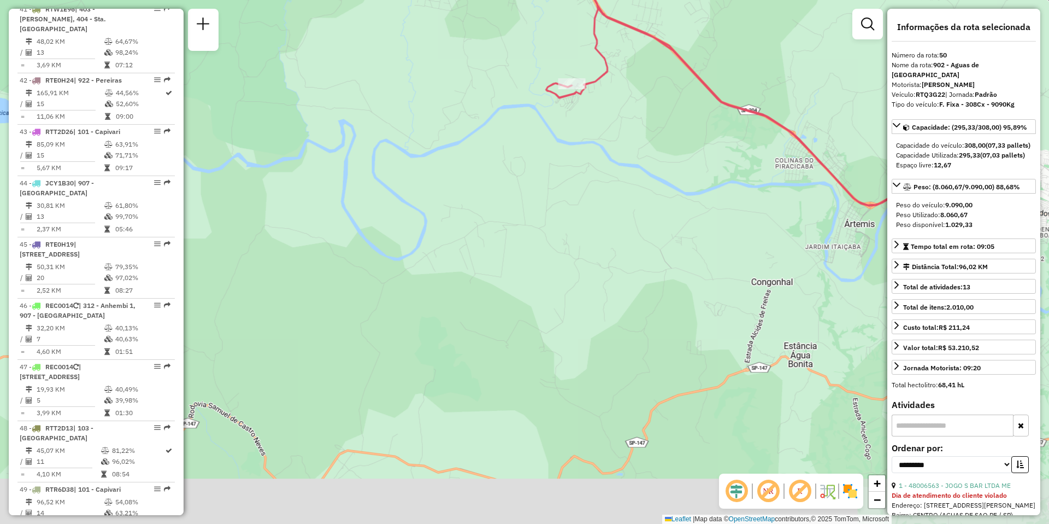
drag, startPoint x: 582, startPoint y: 344, endPoint x: 330, endPoint y: 138, distance: 326.3
click at [330, 138] on div "Janela de atendimento Grade de atendimento Capacidade Transportadoras Veículos …" at bounding box center [524, 262] width 1049 height 524
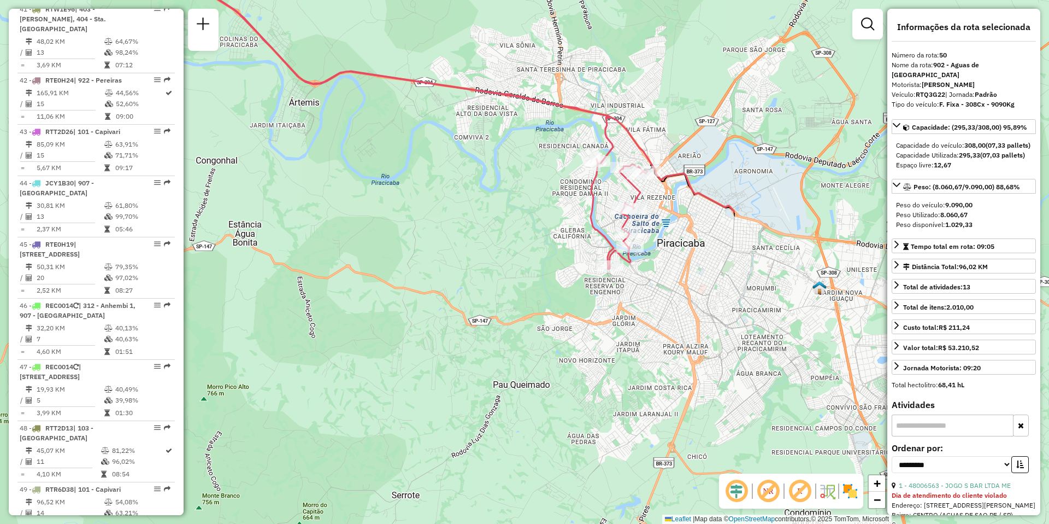
drag, startPoint x: 655, startPoint y: 348, endPoint x: 238, endPoint y: 296, distance: 420.2
click at [238, 296] on div "Janela de atendimento Grade de atendimento Capacidade Transportadoras Veículos …" at bounding box center [524, 262] width 1049 height 524
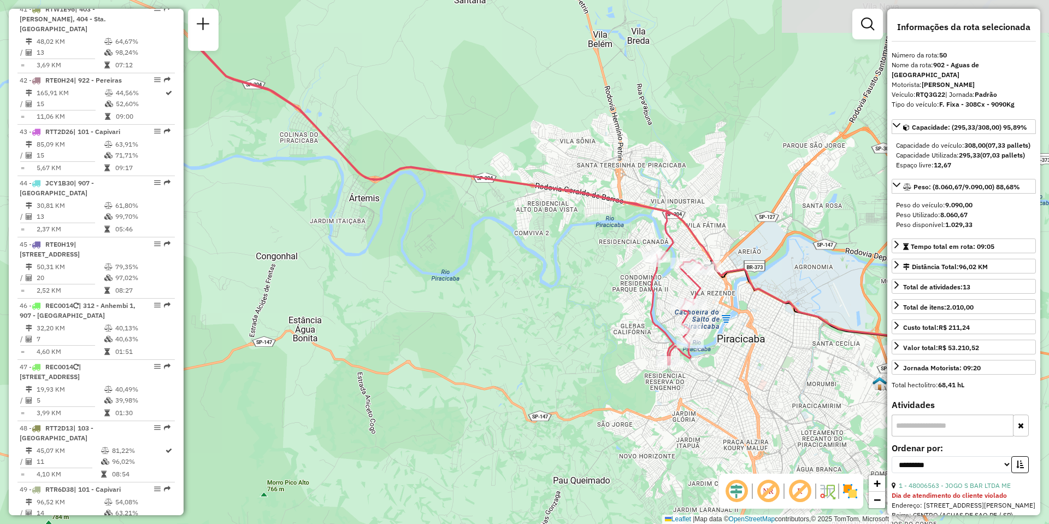
drag, startPoint x: 495, startPoint y: 215, endPoint x: 553, endPoint y: 306, distance: 107.2
click at [553, 306] on div "Janela de atendimento Grade de atendimento Capacidade Transportadoras Veículos …" at bounding box center [524, 262] width 1049 height 524
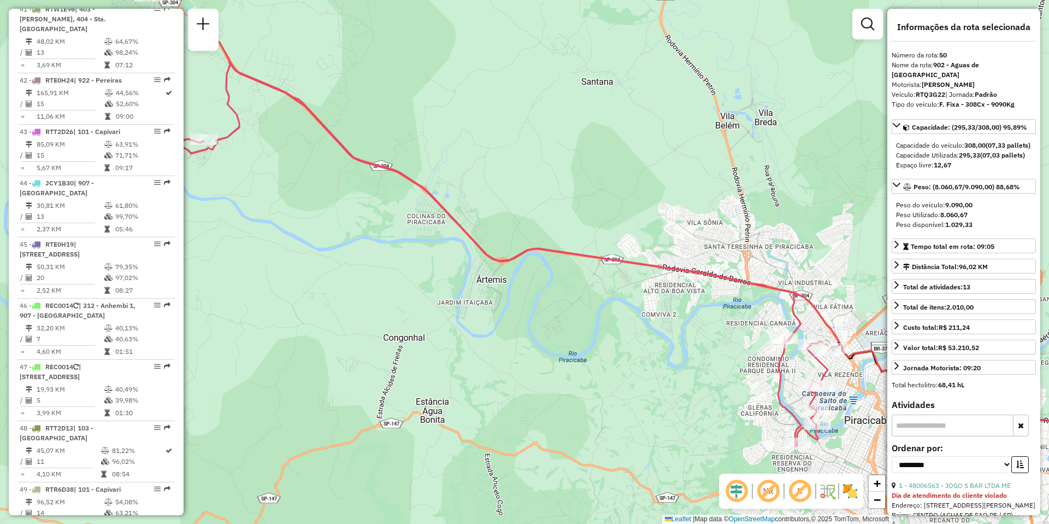
drag, startPoint x: 280, startPoint y: 237, endPoint x: 471, endPoint y: 364, distance: 229.3
click at [469, 363] on div "Janela de atendimento Grade de atendimento Capacidade Transportadoras Veículos …" at bounding box center [524, 262] width 1049 height 524
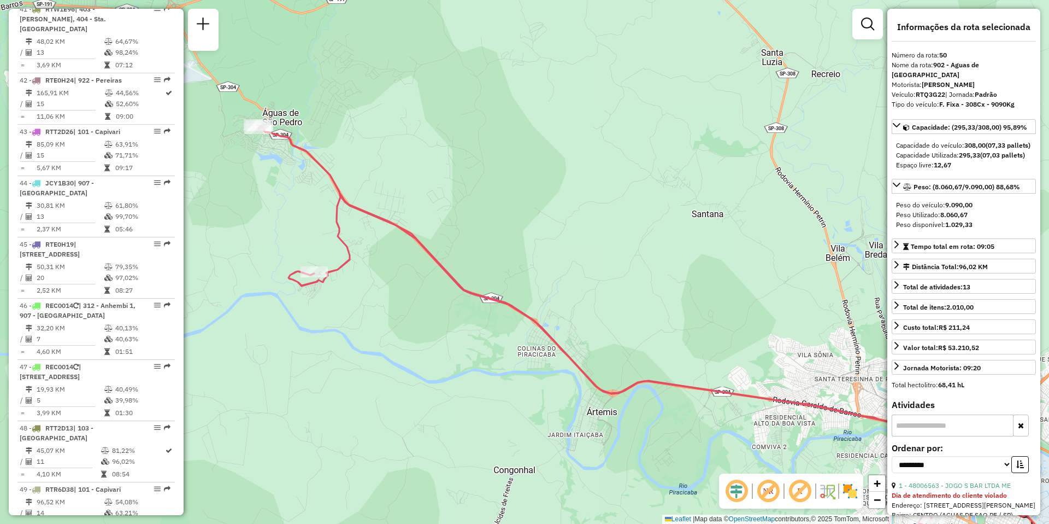
drag, startPoint x: 275, startPoint y: 250, endPoint x: 322, endPoint y: 336, distance: 98.6
click at [322, 336] on div "Janela de atendimento Grade de atendimento Capacidade Transportadoras Veículos …" at bounding box center [524, 262] width 1049 height 524
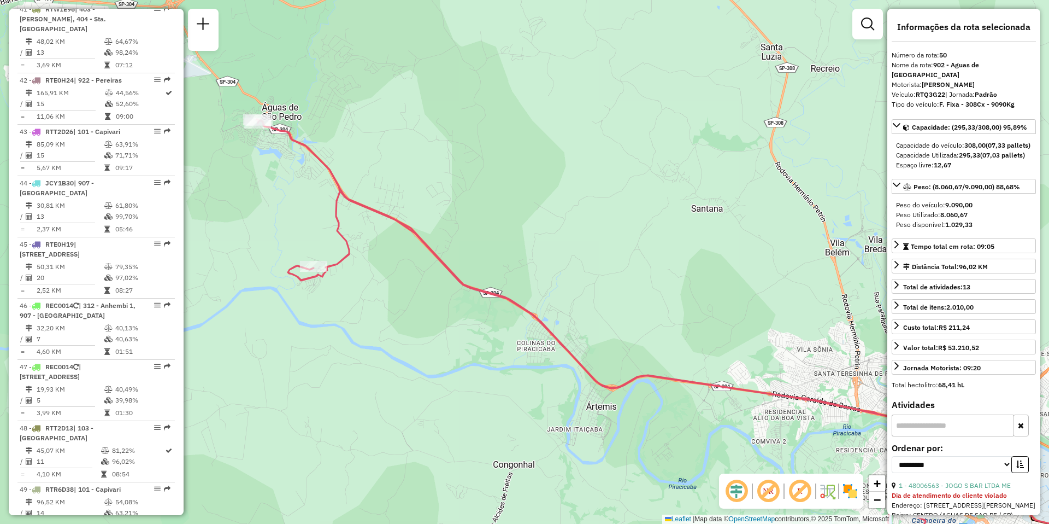
drag, startPoint x: 409, startPoint y: 295, endPoint x: 335, endPoint y: 205, distance: 116.5
click at [340, 210] on div "Janela de atendimento Grade de atendimento Capacidade Transportadoras Veículos …" at bounding box center [524, 262] width 1049 height 524
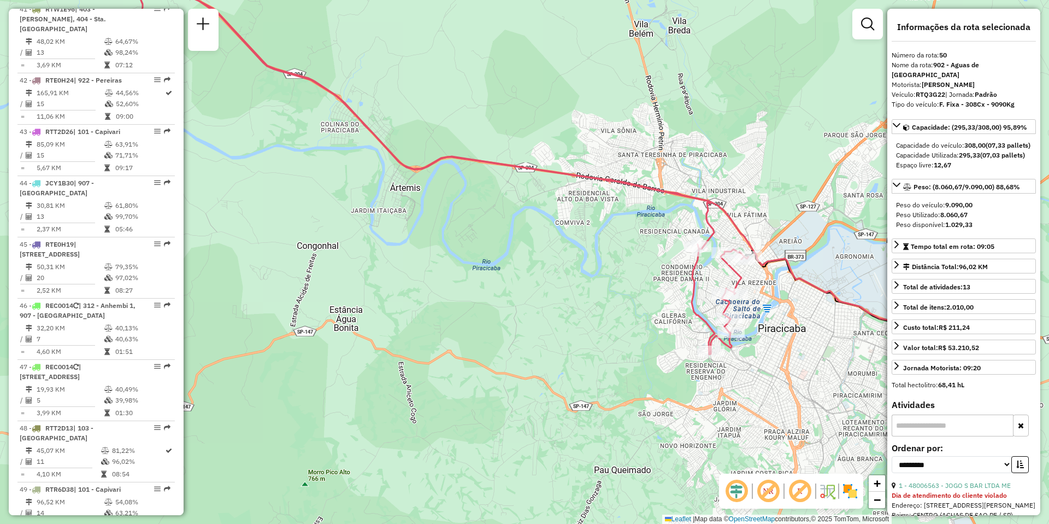
drag, startPoint x: 710, startPoint y: 417, endPoint x: 557, endPoint y: 260, distance: 219.1
click at [557, 260] on div "Janela de atendimento Grade de atendimento Capacidade Transportadoras Veículos …" at bounding box center [524, 262] width 1049 height 524
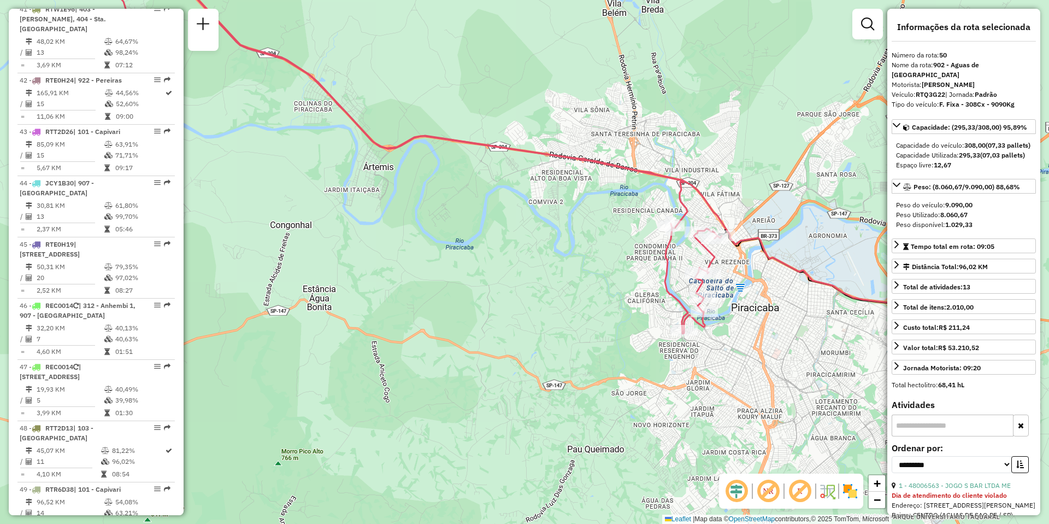
drag, startPoint x: 389, startPoint y: 229, endPoint x: 552, endPoint y: 385, distance: 225.7
click at [508, 360] on div "Janela de atendimento Grade de atendimento Capacidade Transportadoras Veículos …" at bounding box center [524, 262] width 1049 height 524
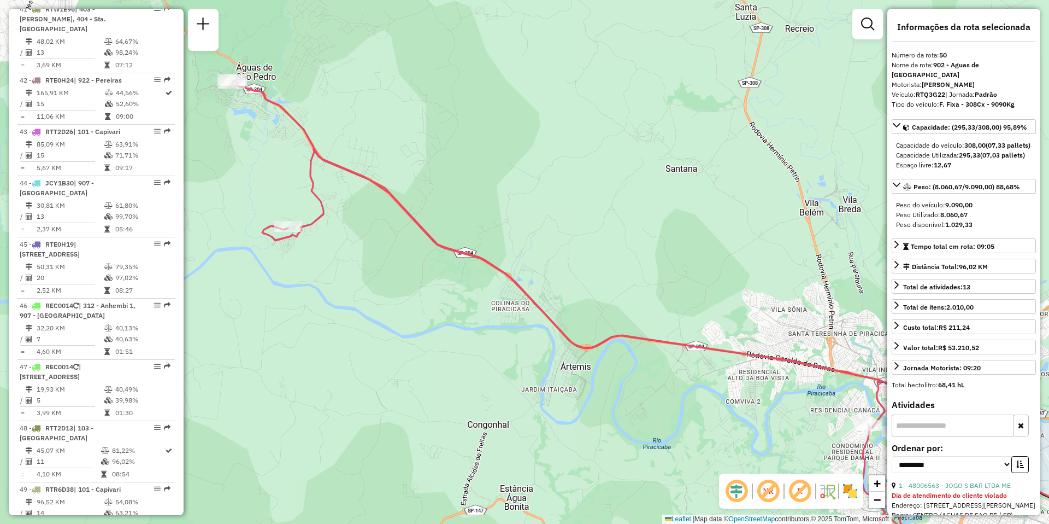
drag, startPoint x: 346, startPoint y: 297, endPoint x: 565, endPoint y: 429, distance: 255.7
click at [516, 413] on div "Janela de atendimento Grade de atendimento Capacidade Transportadoras Veículos …" at bounding box center [524, 262] width 1049 height 524
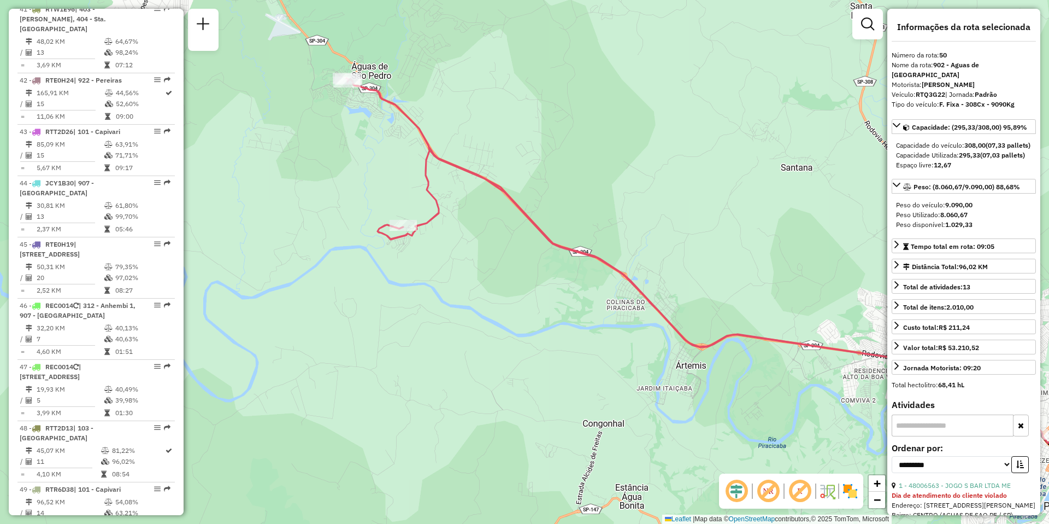
drag, startPoint x: 543, startPoint y: 402, endPoint x: 284, endPoint y: 126, distance: 378.5
click at [309, 145] on div "Janela de atendimento Grade de atendimento Capacidade Transportadoras Veículos …" at bounding box center [524, 262] width 1049 height 524
